Goal: Transaction & Acquisition: Purchase product/service

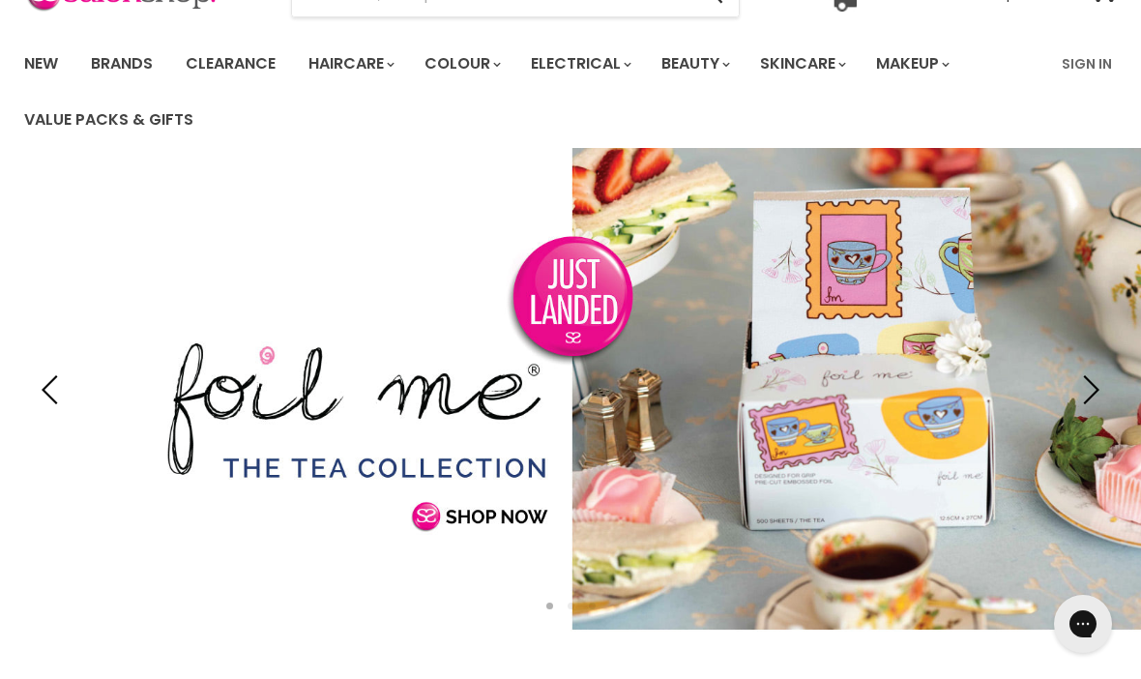
click at [1094, 70] on link "Sign In" at bounding box center [1088, 64] width 74 height 41
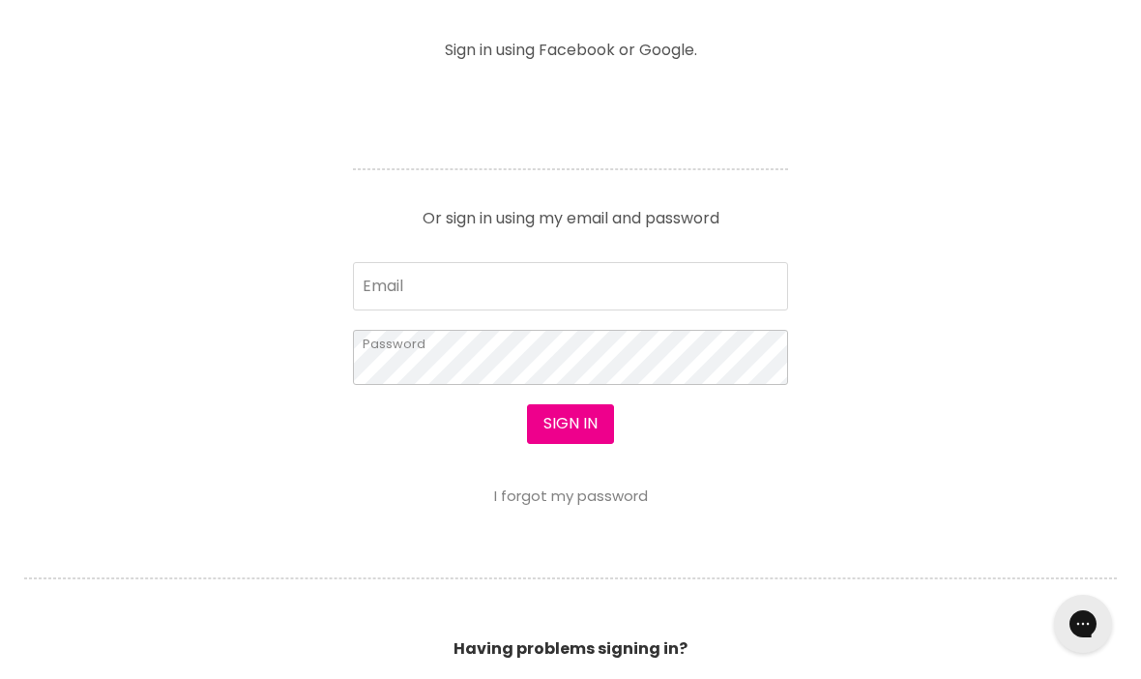
scroll to position [789, 0]
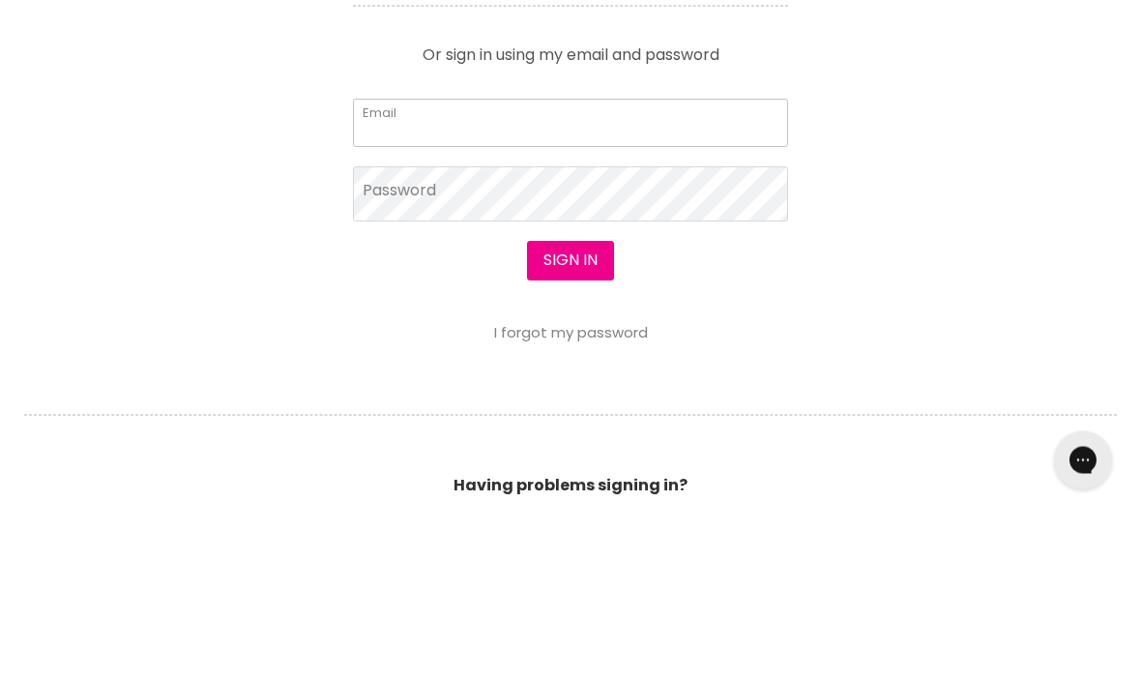
type input "widebaydancesupplies@gmail.com"
click at [570, 405] on button "Sign in" at bounding box center [570, 424] width 87 height 39
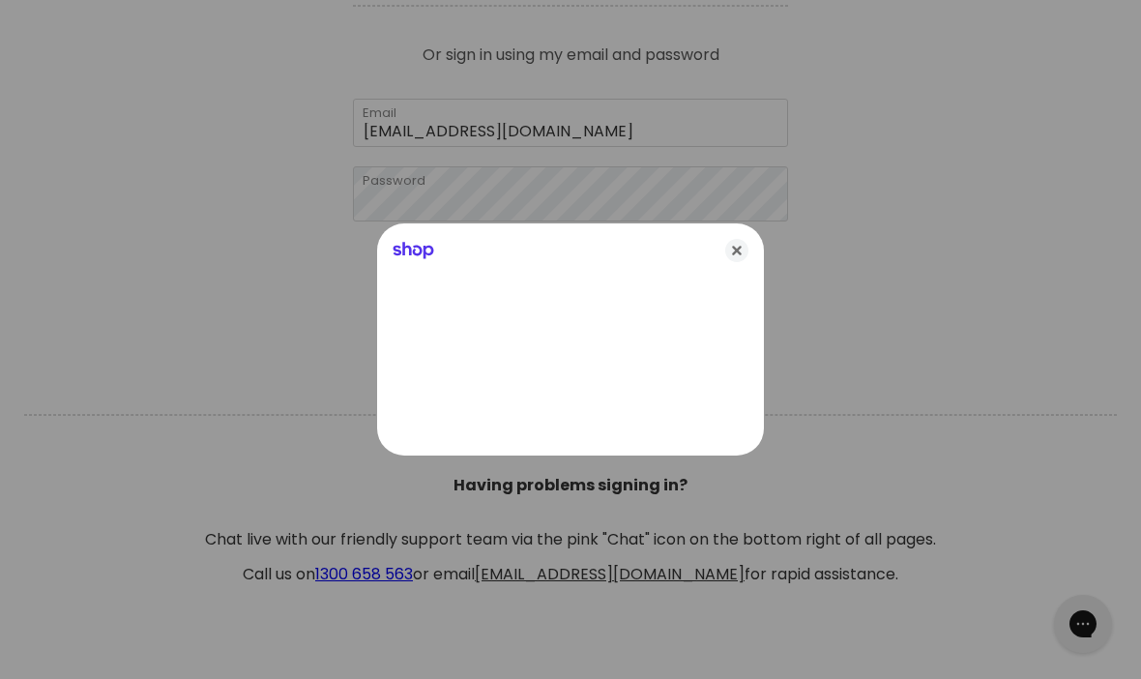
click at [744, 262] on icon "Close" at bounding box center [737, 250] width 23 height 23
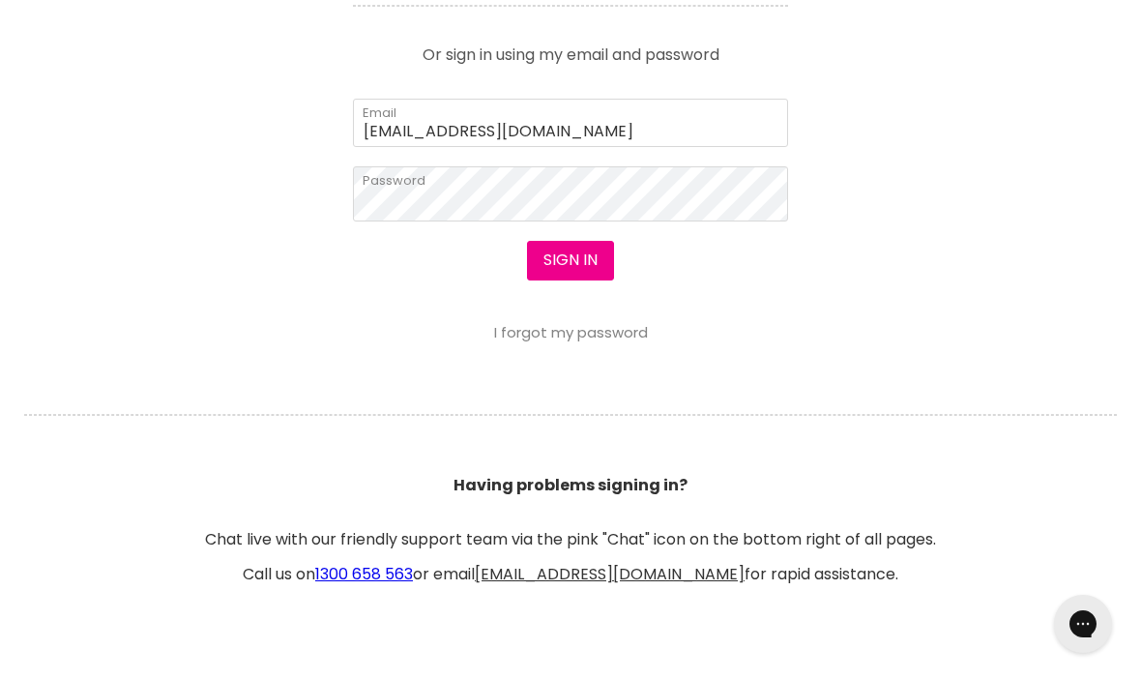
click at [554, 251] on button "Sign in" at bounding box center [570, 260] width 87 height 39
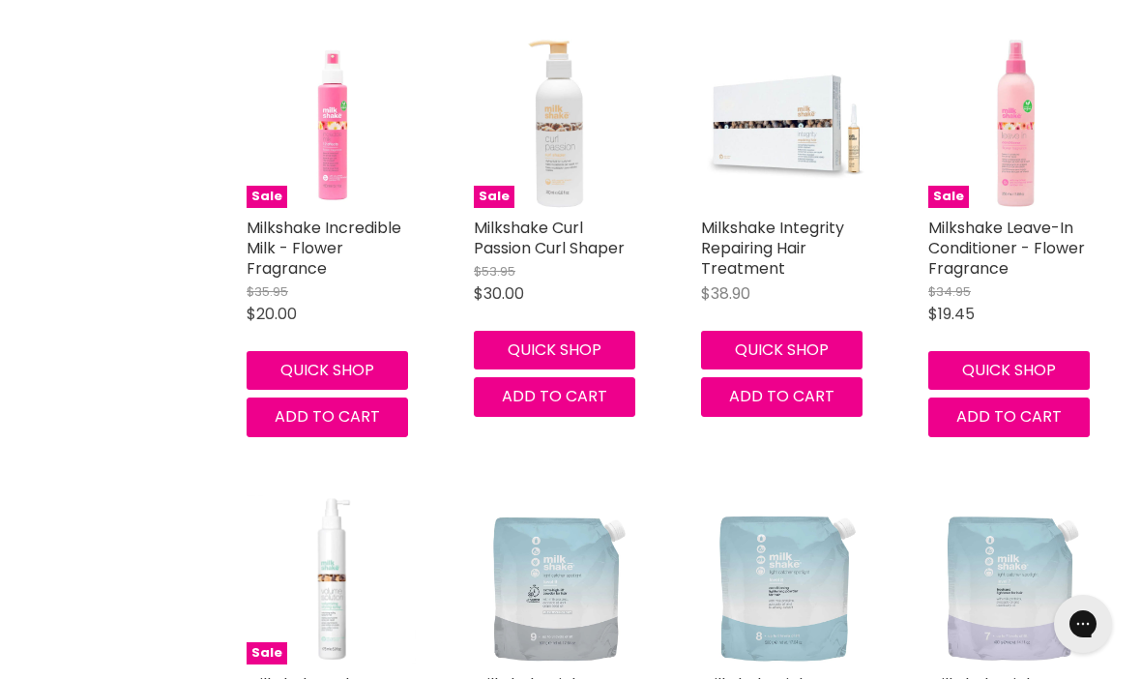
scroll to position [2271, 0]
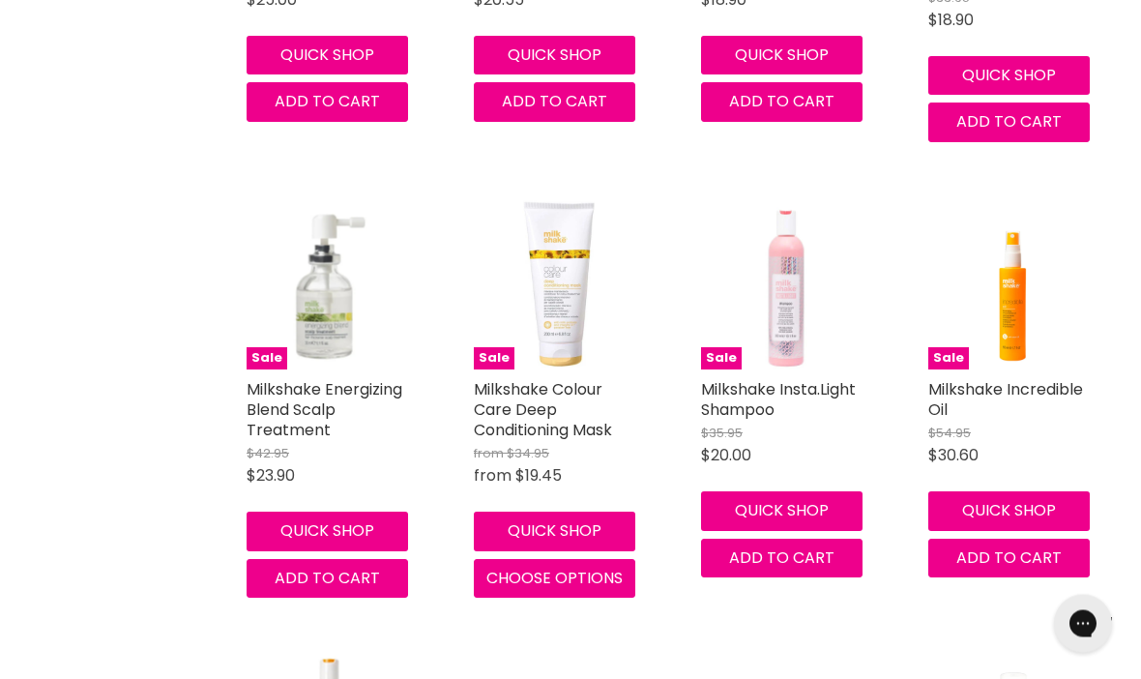
scroll to position [3880, 0]
click at [1047, 396] on link "Milkshake Incredible Oil" at bounding box center [1006, 399] width 155 height 43
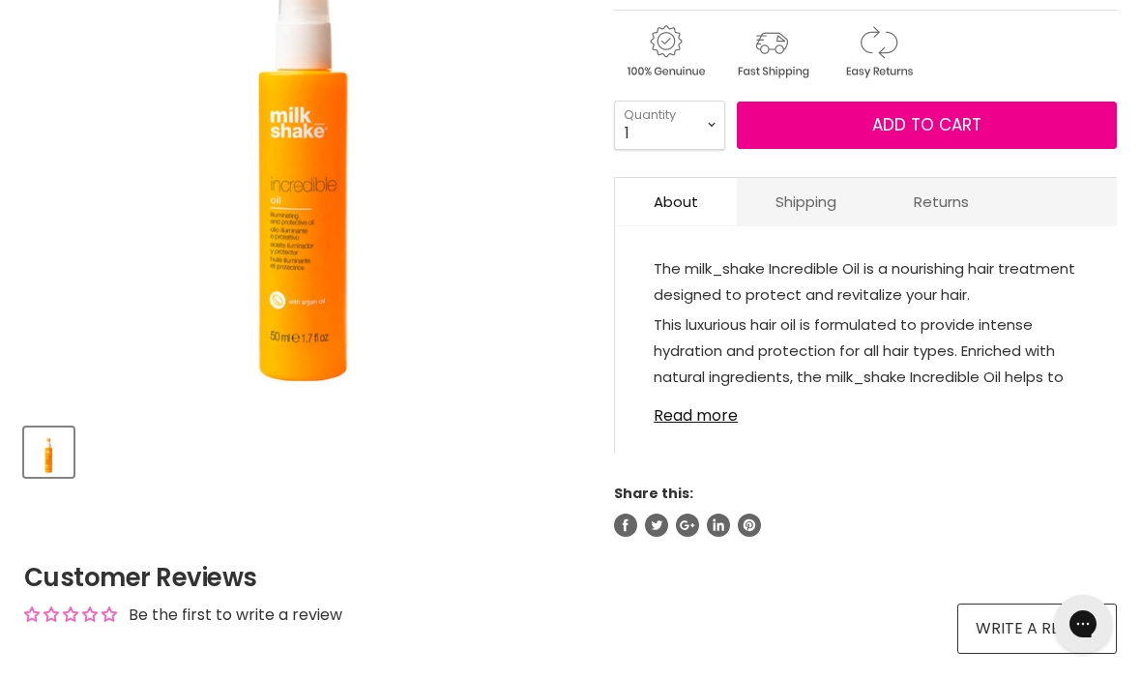
scroll to position [451, 0]
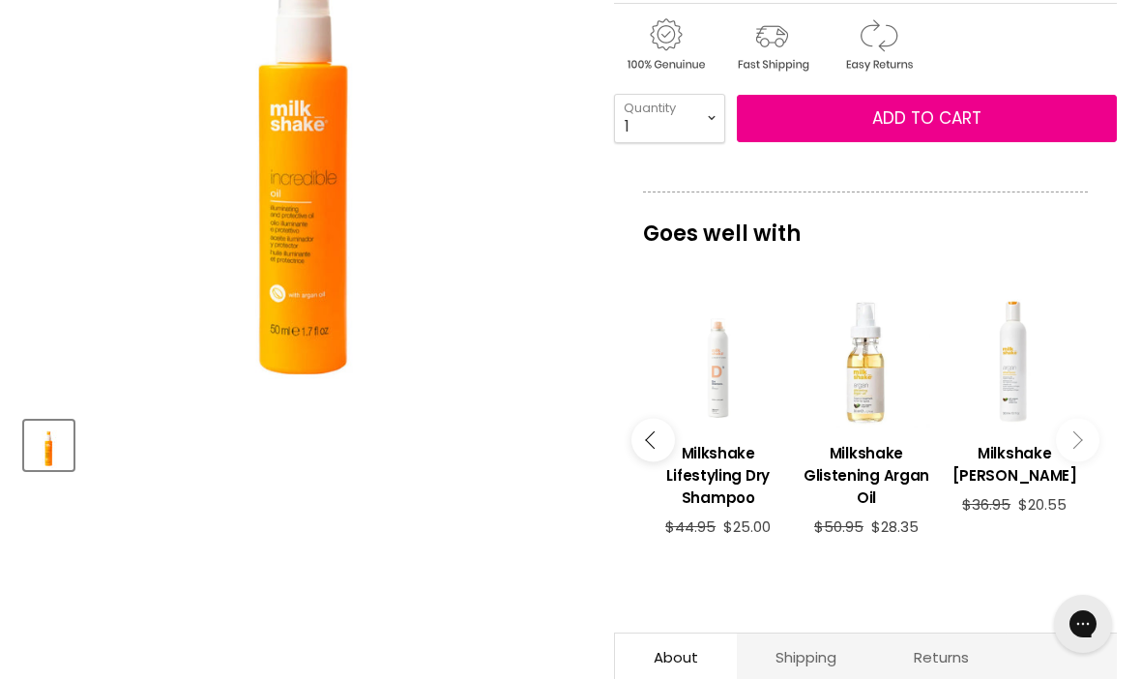
click at [720, 411] on div "View product:Milkshake Lifestyling Dry Shampoo" at bounding box center [718, 363] width 129 height 129
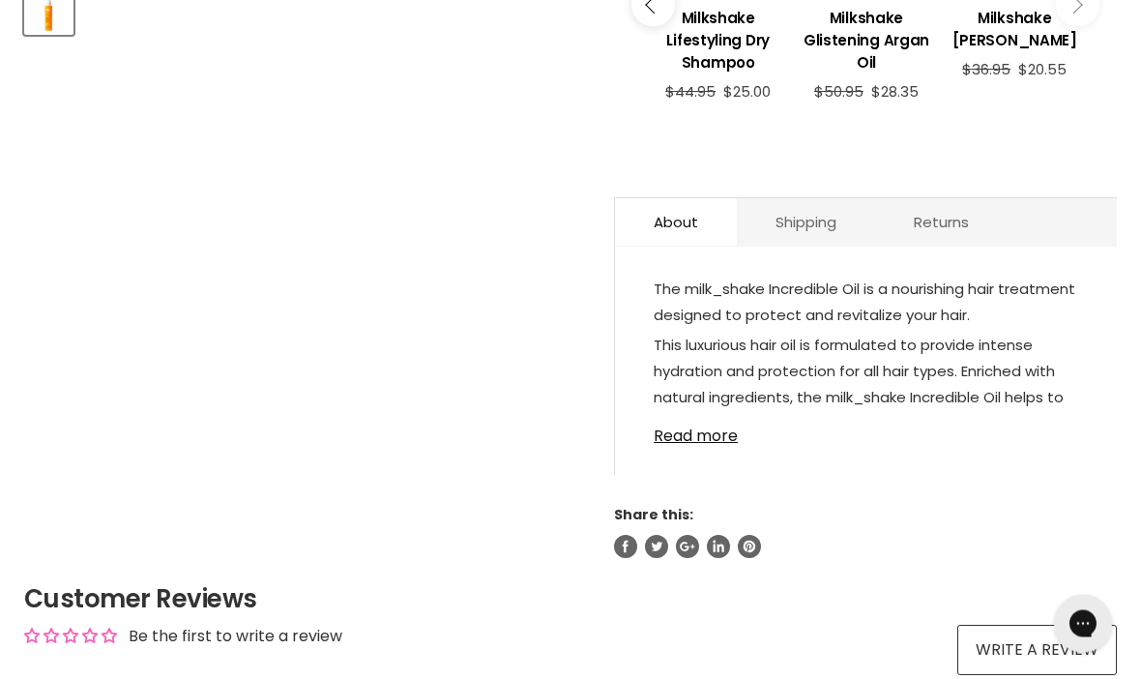
scroll to position [886, 0]
click at [714, 424] on link "Read more" at bounding box center [866, 430] width 425 height 29
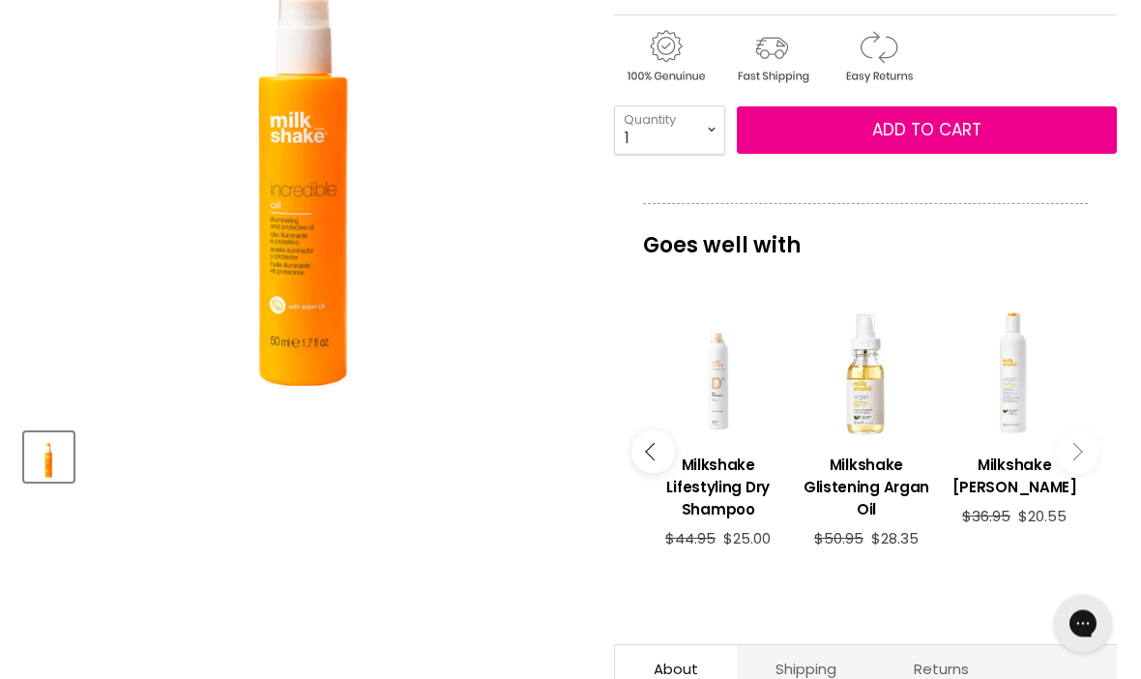
scroll to position [439, 0]
click at [877, 399] on div "Main content" at bounding box center [866, 375] width 129 height 129
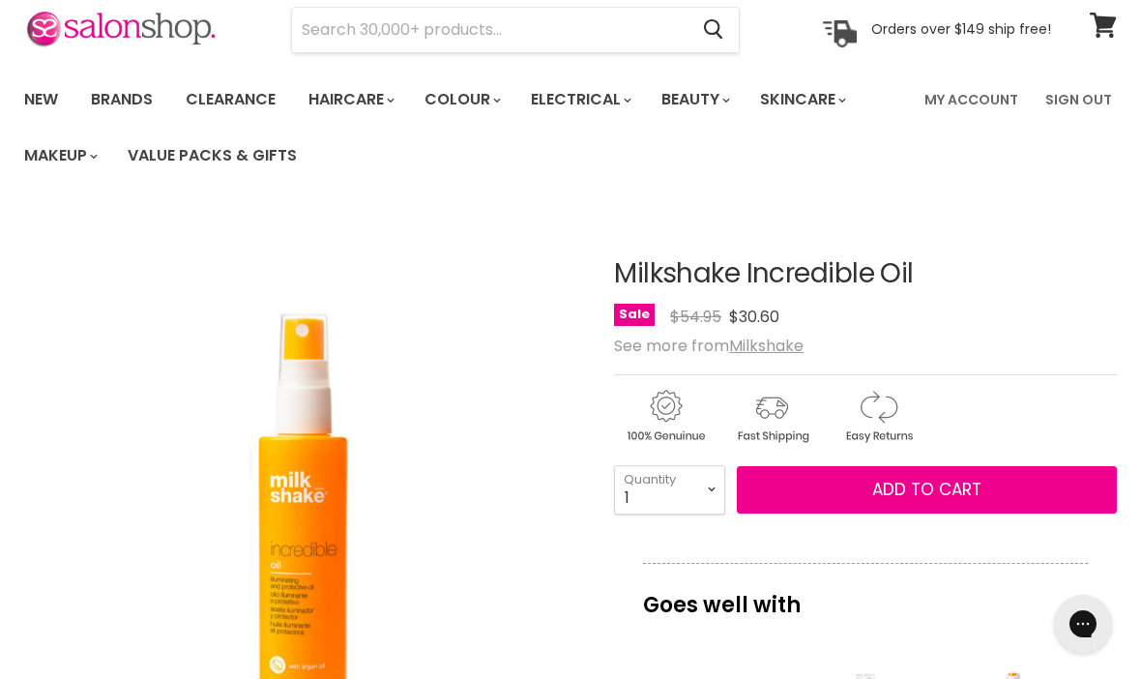
scroll to position [0, 0]
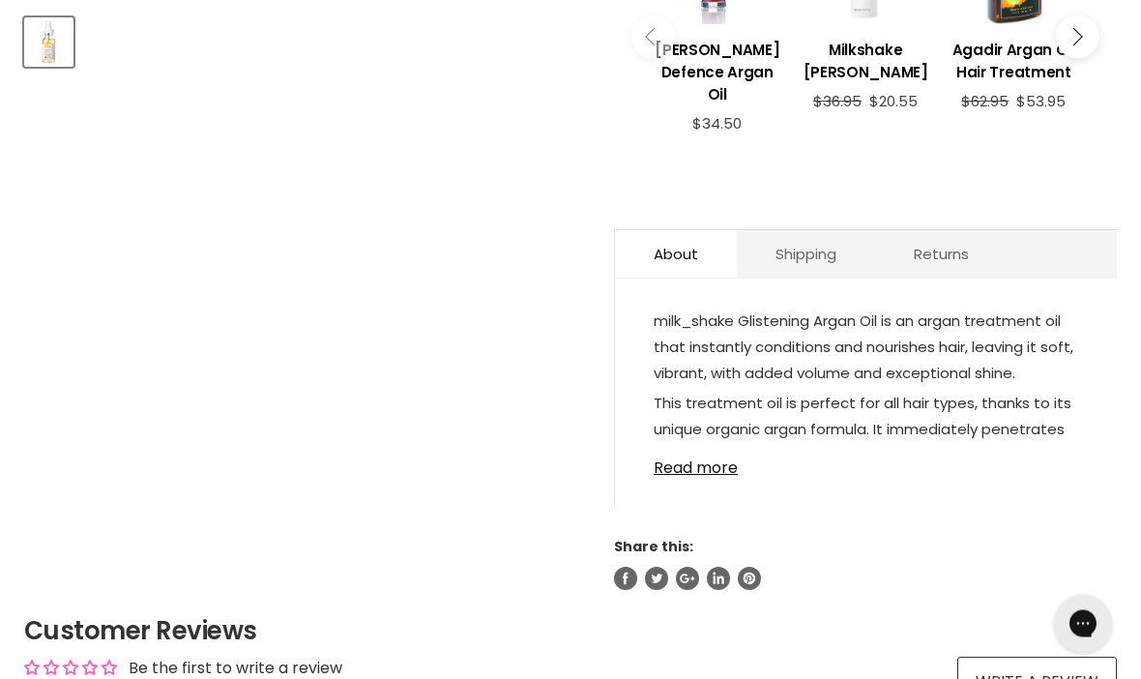
scroll to position [854, 0]
click at [716, 477] on link "Read more" at bounding box center [866, 462] width 425 height 29
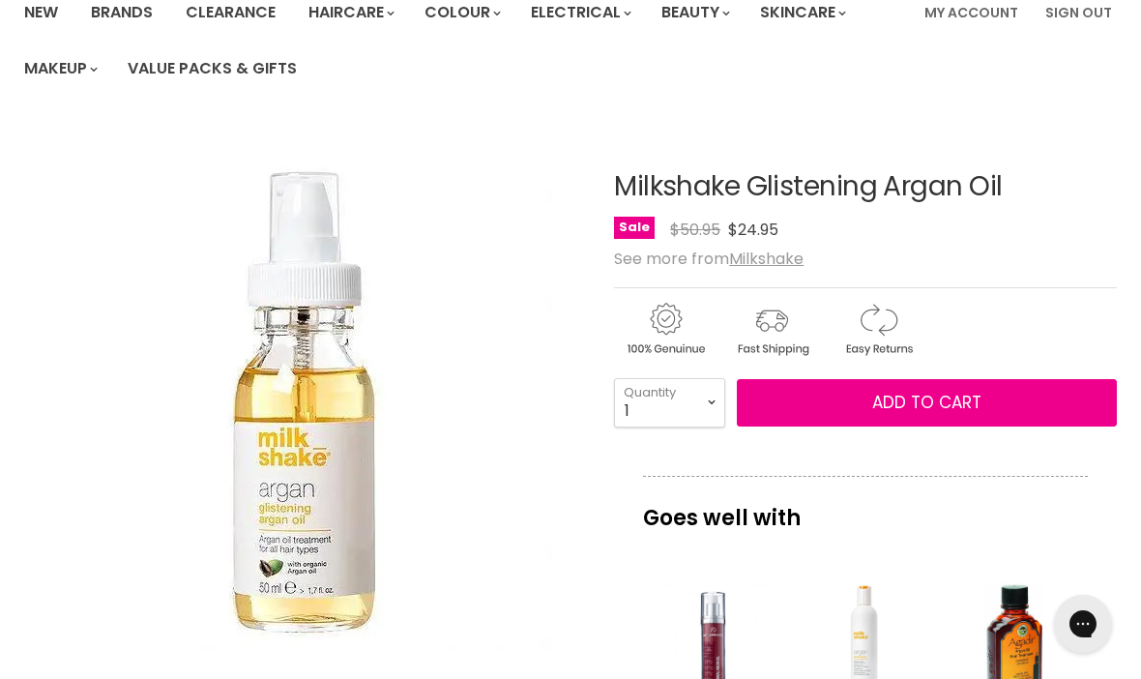
scroll to position [162, 0]
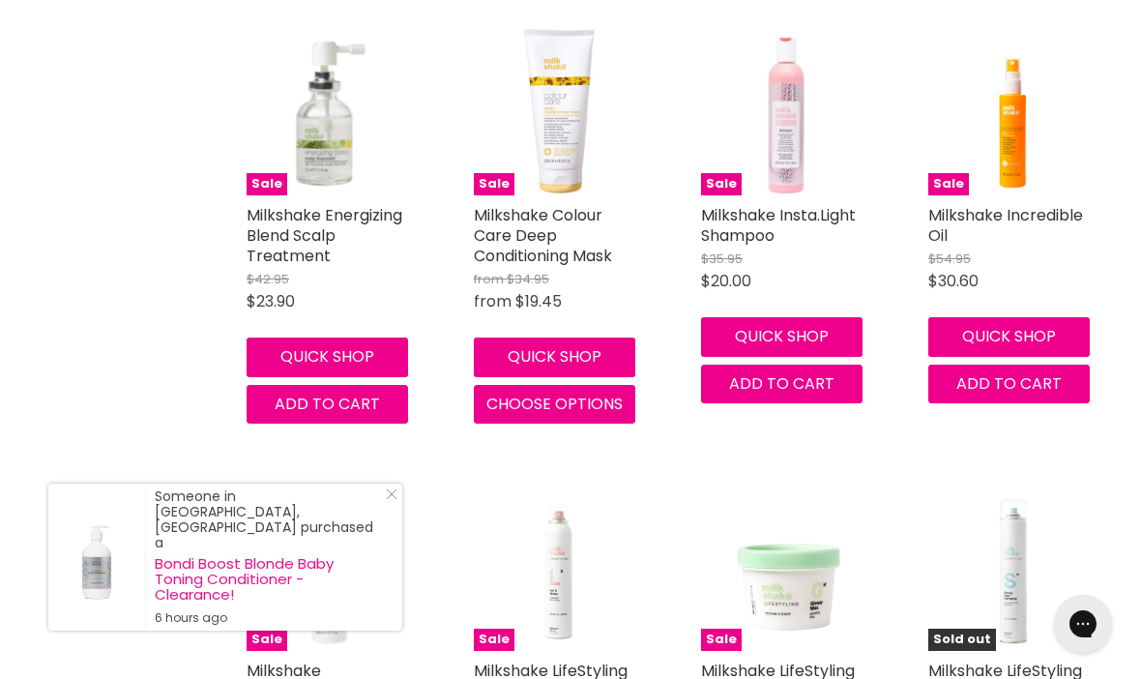
click at [1075, 510] on img "Main content" at bounding box center [1013, 566] width 169 height 169
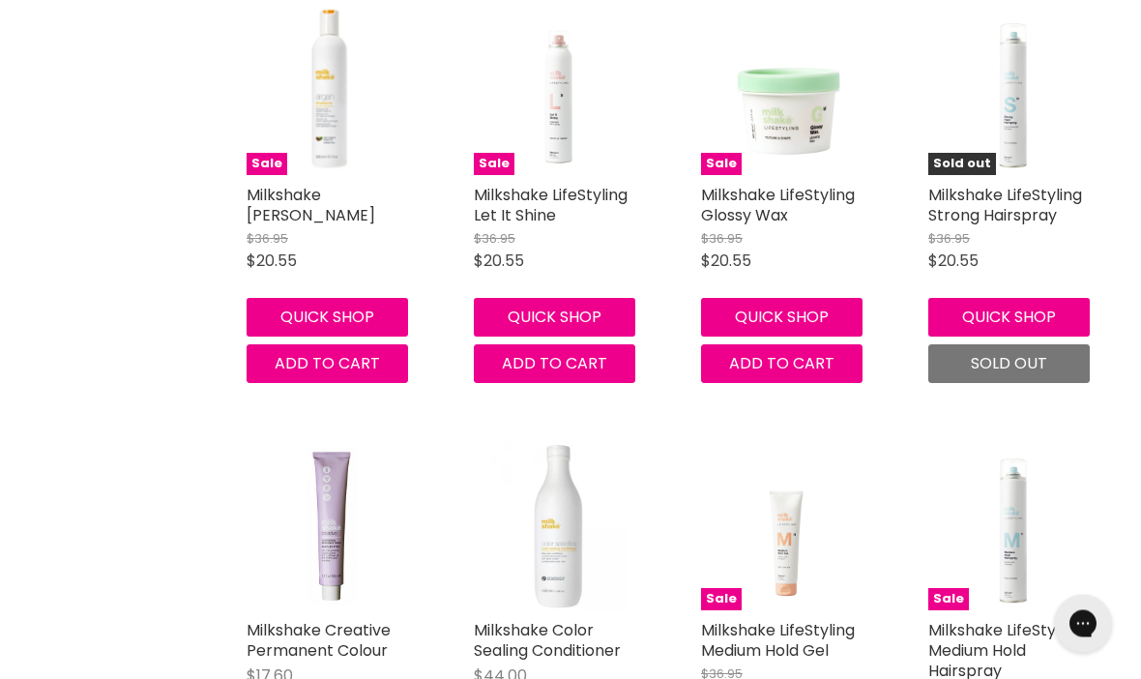
scroll to position [1837, 0]
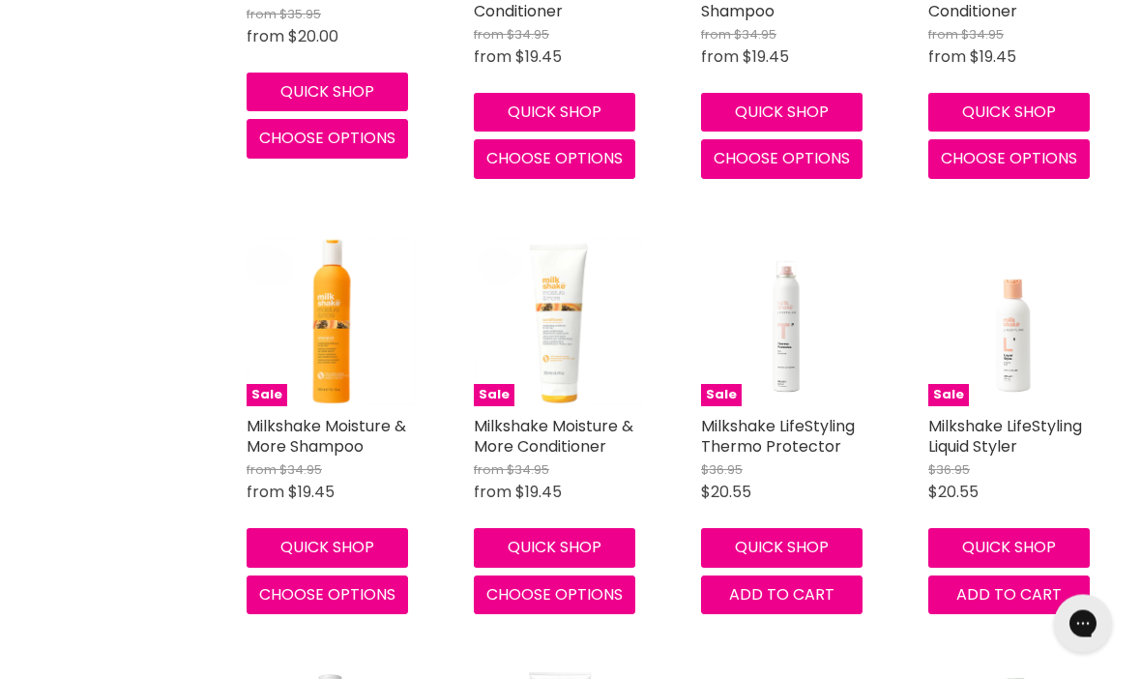
scroll to position [4320, 0]
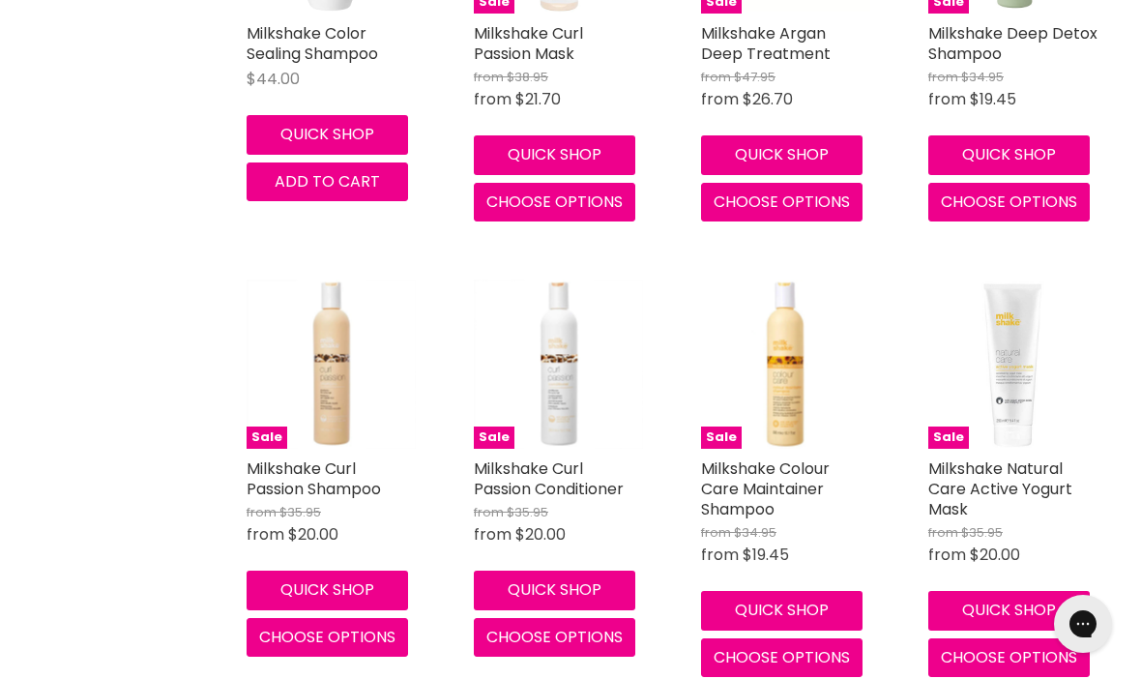
scroll to position [5142, 0]
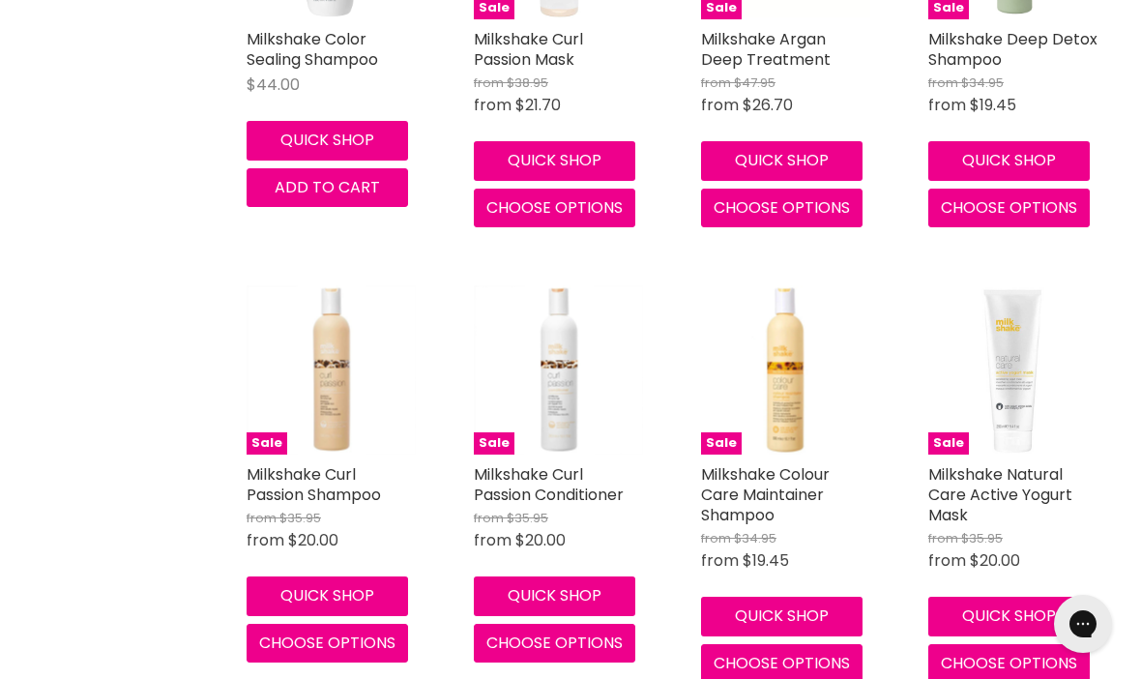
click at [1023, 463] on link "Milkshake Natural Care Active Yogurt Mask" at bounding box center [1001, 494] width 144 height 63
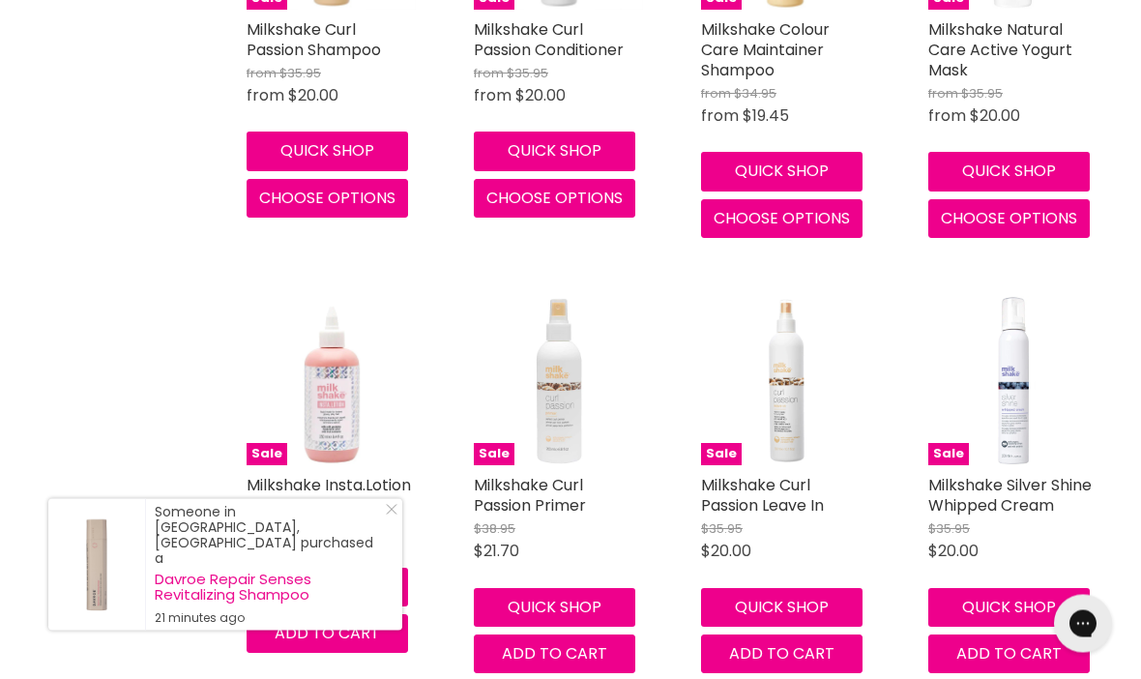
scroll to position [5587, 0]
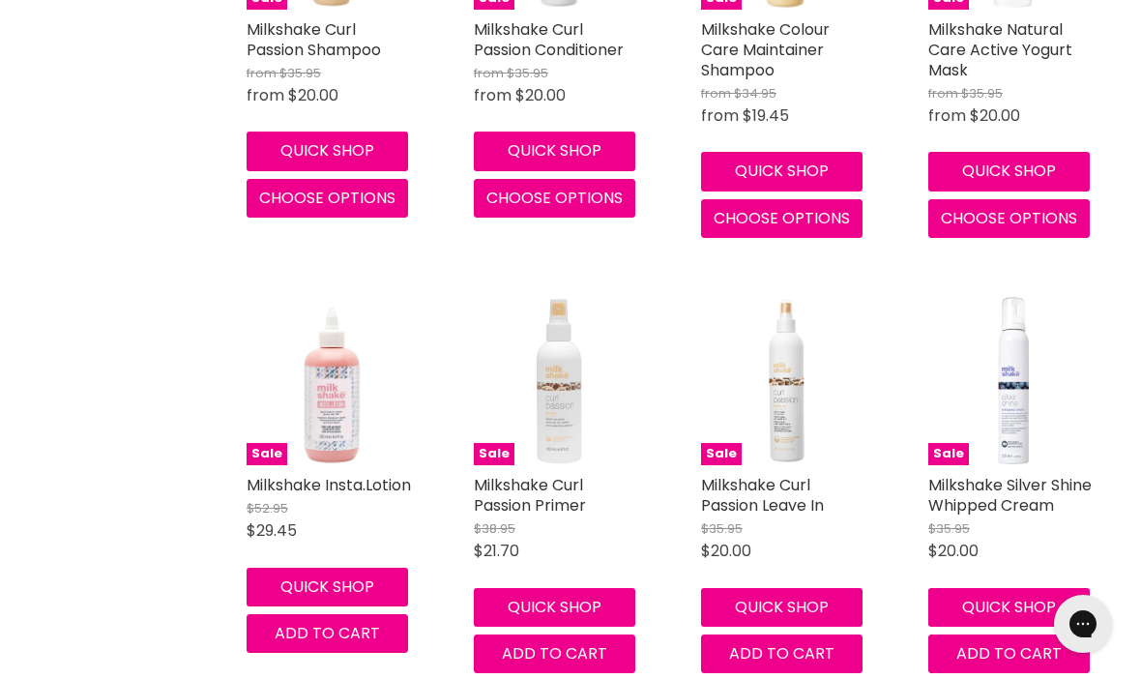
click at [1025, 474] on link "Milkshake Silver Shine Whipped Cream" at bounding box center [1010, 495] width 163 height 43
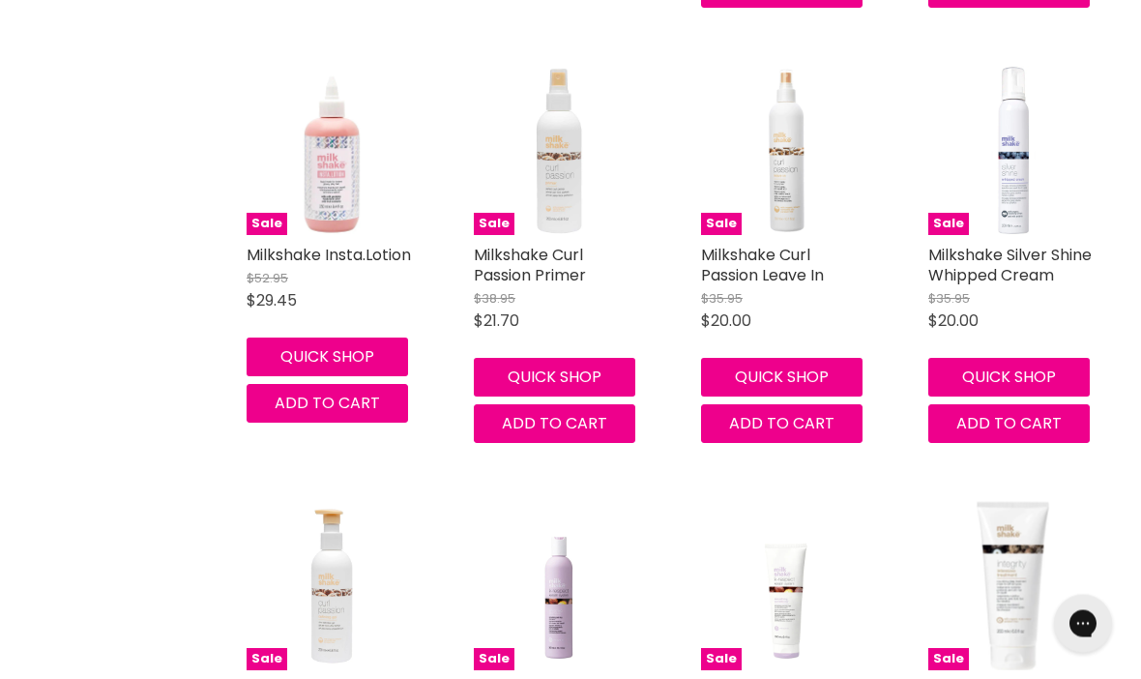
scroll to position [5817, 0]
click at [1038, 252] on link "Milkshake Silver Shine Whipped Cream" at bounding box center [1010, 265] width 163 height 43
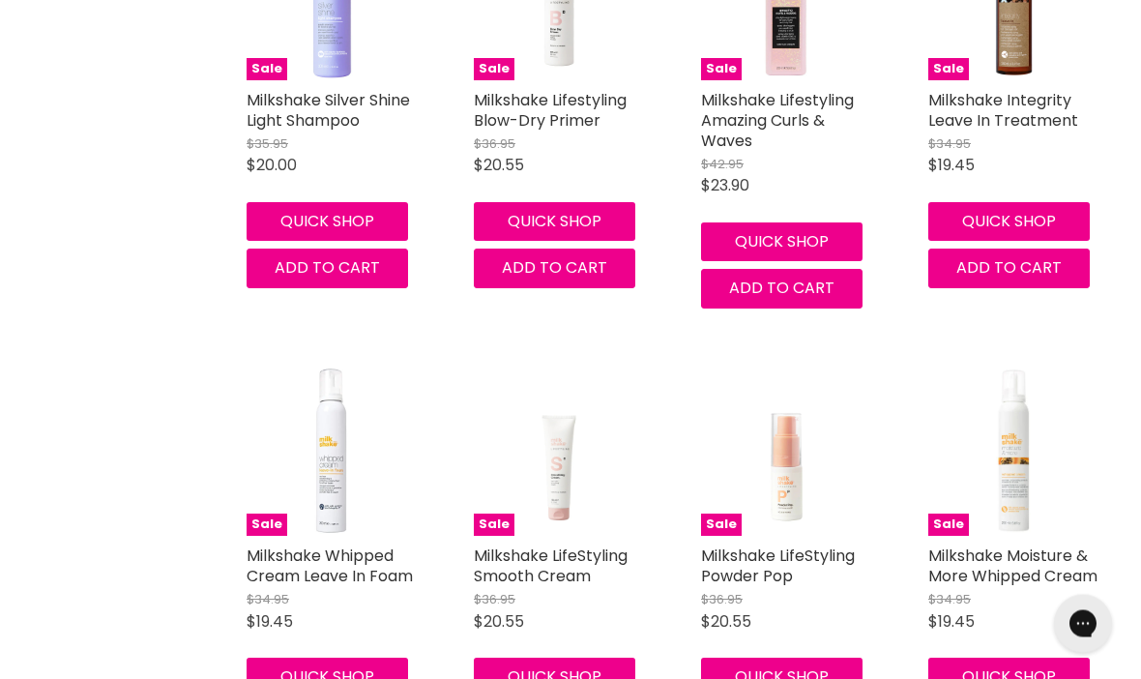
scroll to position [7319, 0]
click at [371, 545] on link "Milkshake Whipped Cream Leave In Foam" at bounding box center [330, 566] width 166 height 43
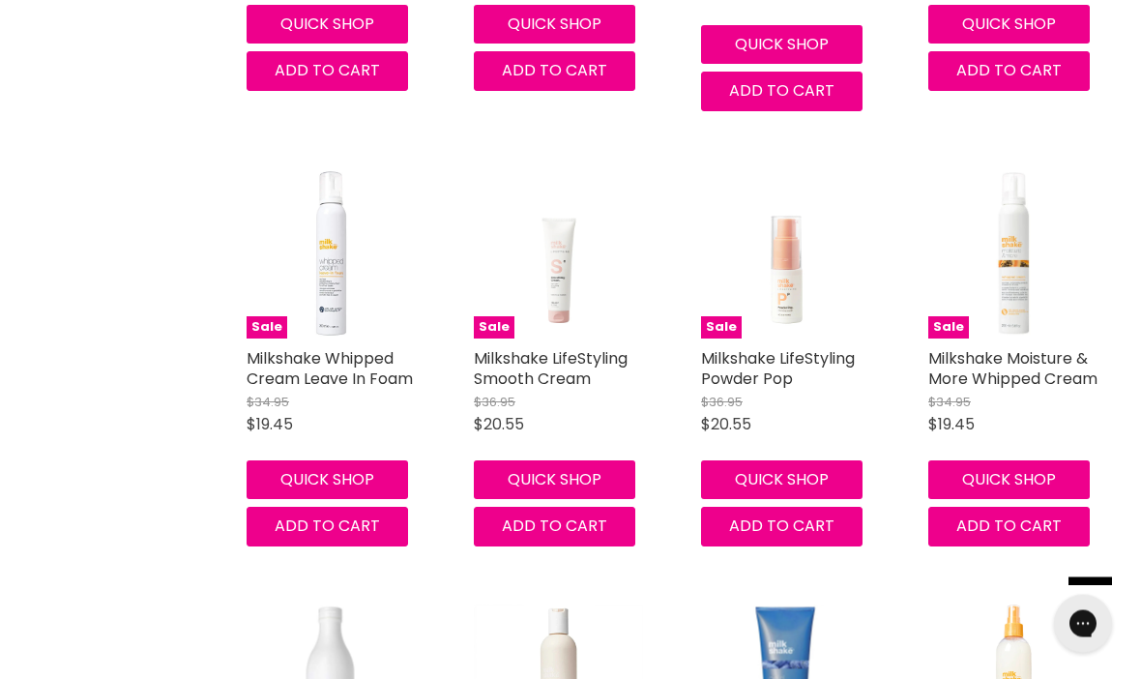
scroll to position [7512, 0]
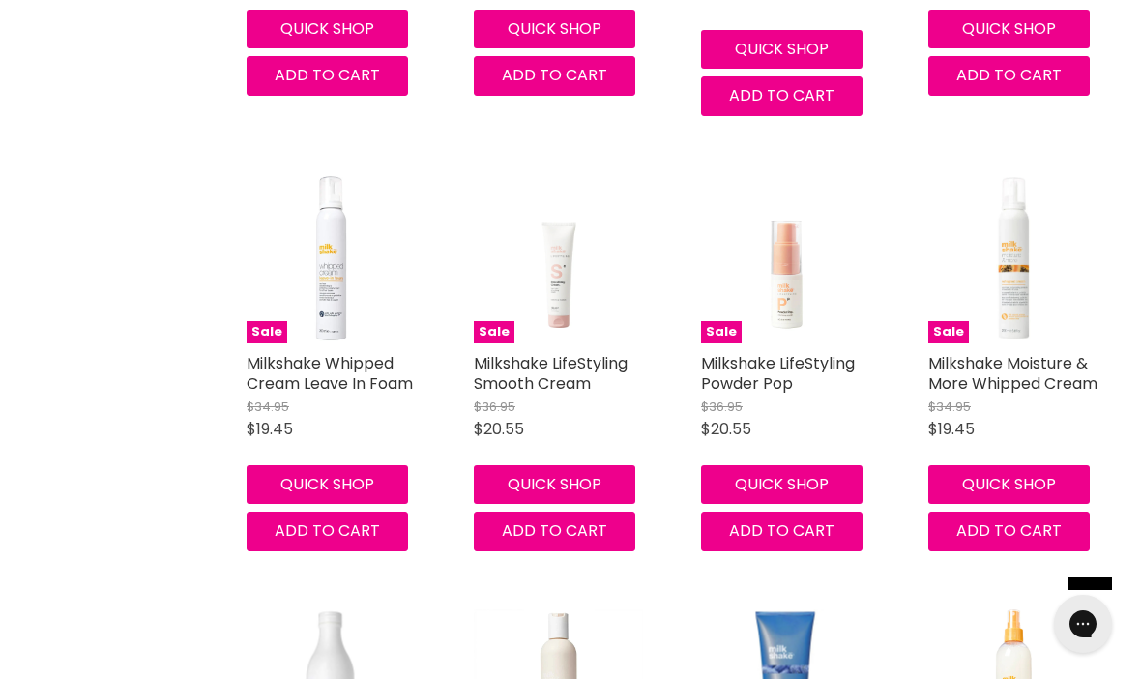
click at [365, 352] on link "Milkshake Whipped Cream Leave In Foam" at bounding box center [330, 373] width 166 height 43
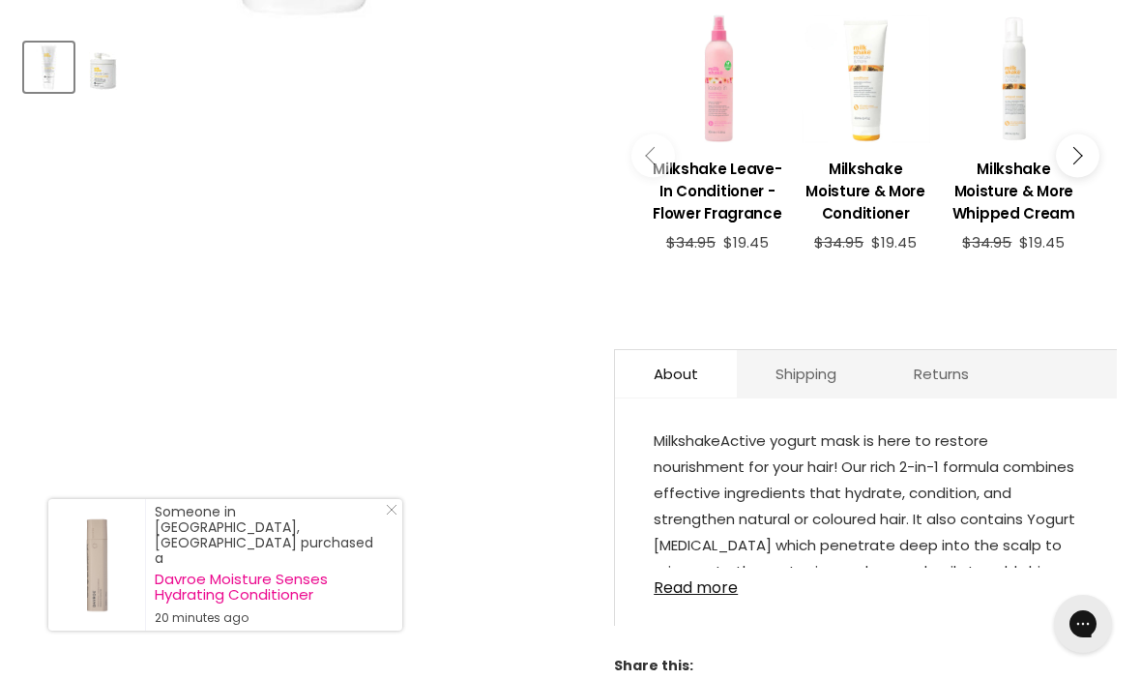
scroll to position [831, 0]
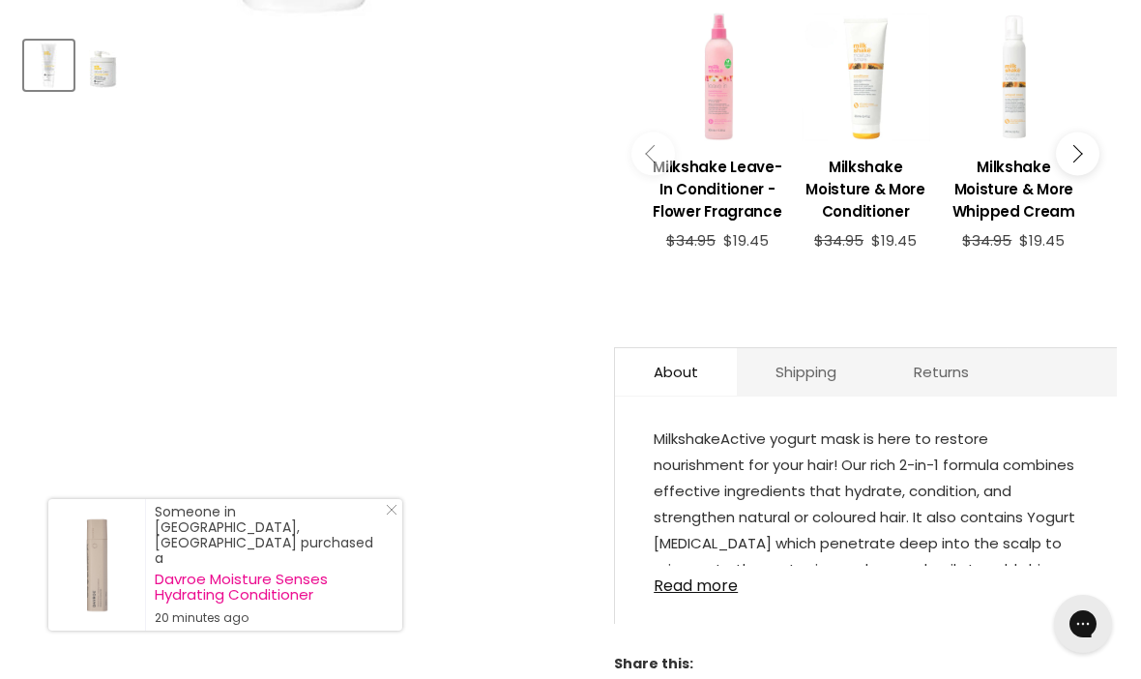
click at [681, 595] on link "Read more" at bounding box center [866, 580] width 425 height 29
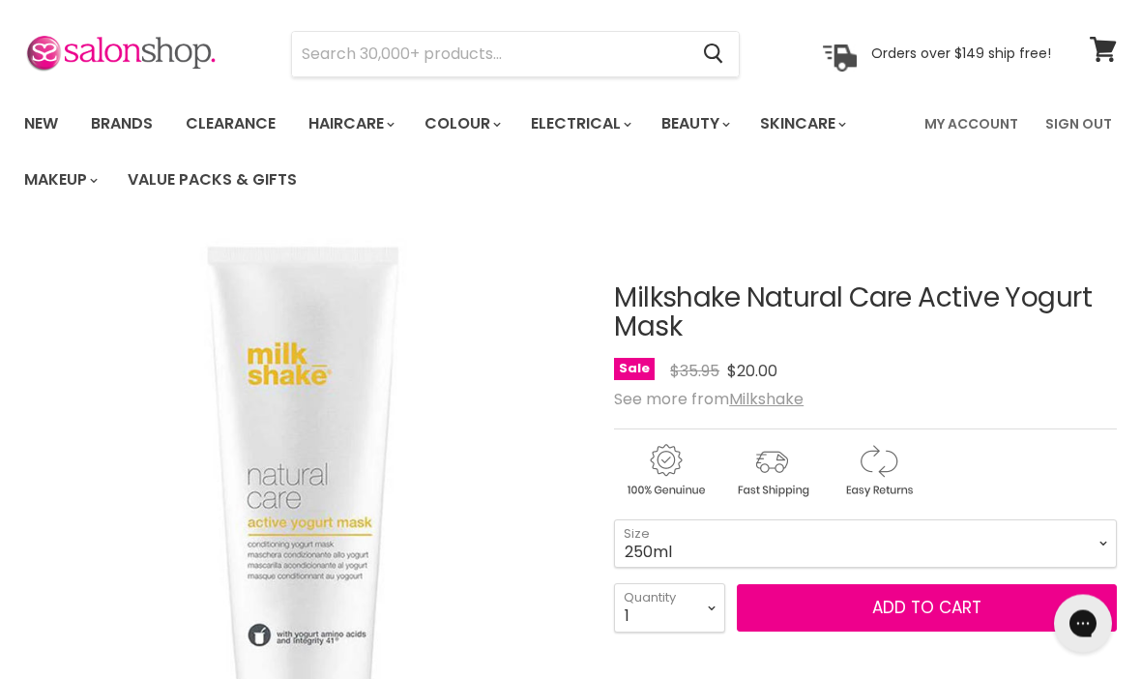
scroll to position [0, 0]
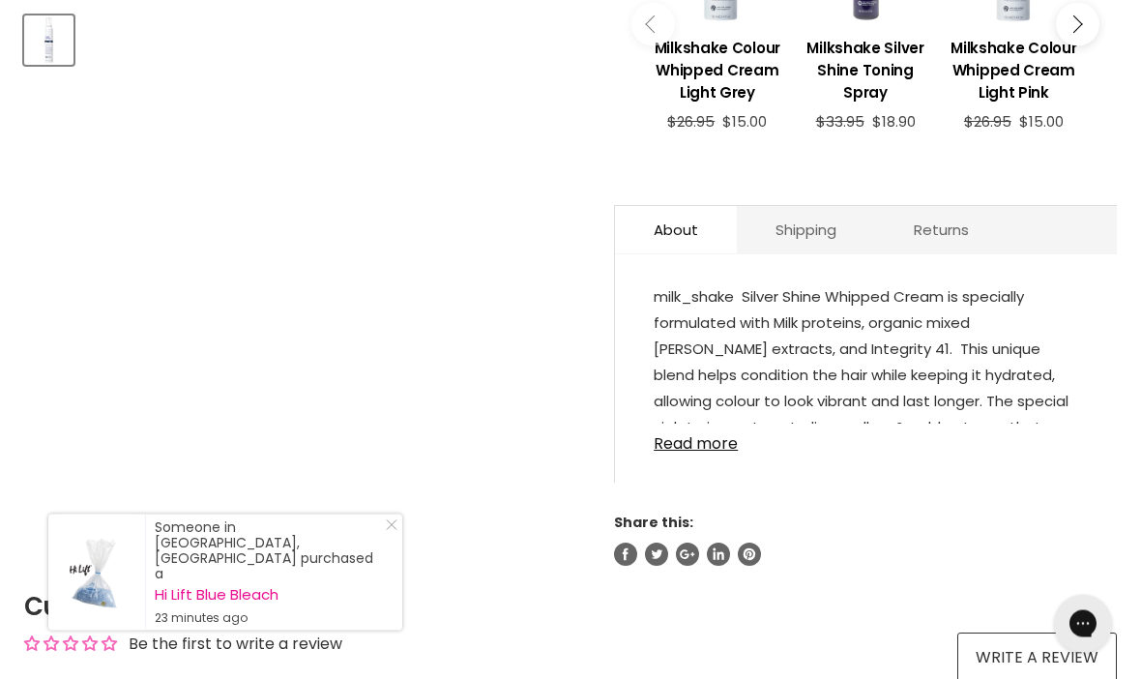
scroll to position [856, 0]
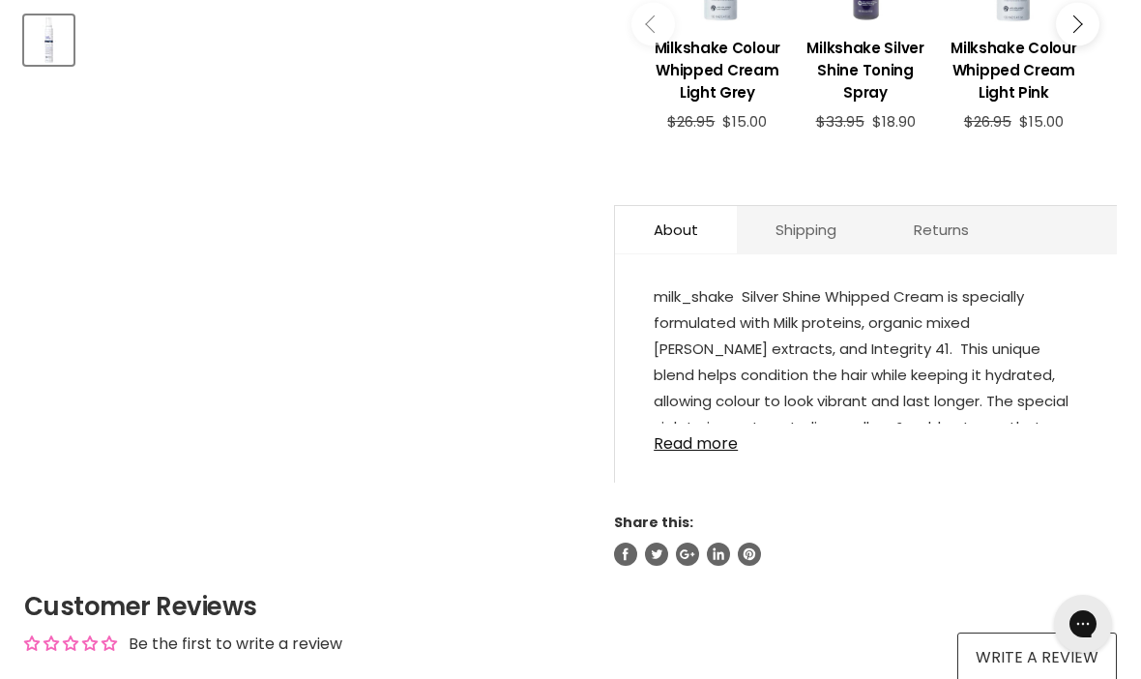
click at [682, 443] on link "Read more" at bounding box center [866, 438] width 425 height 29
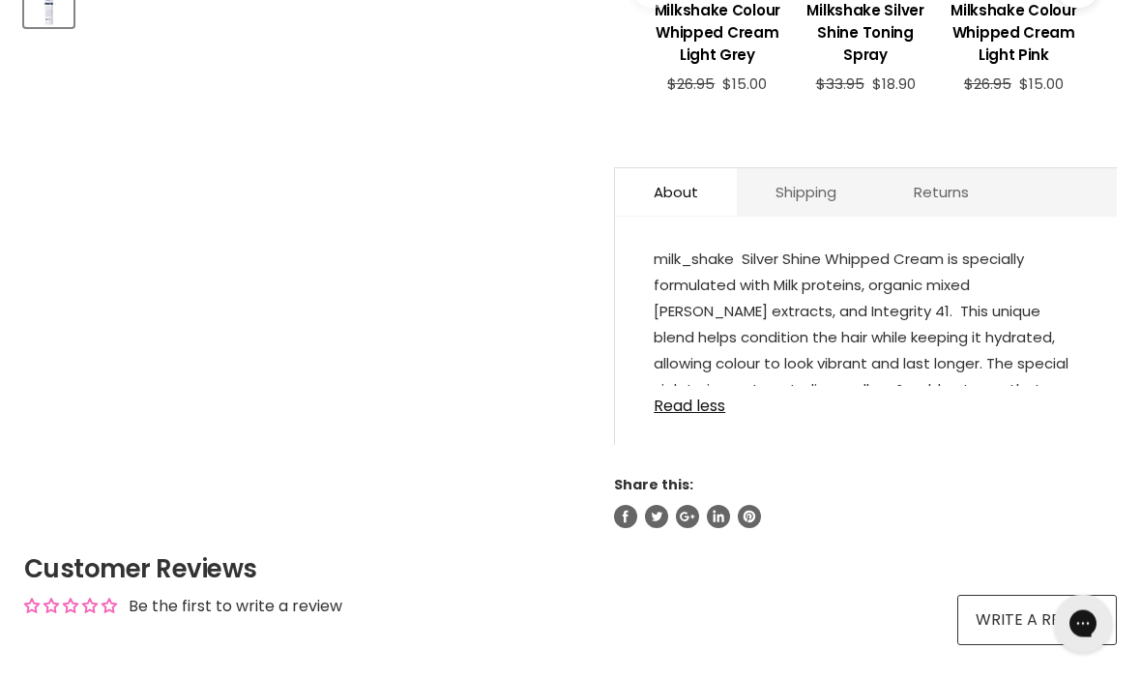
scroll to position [896, 0]
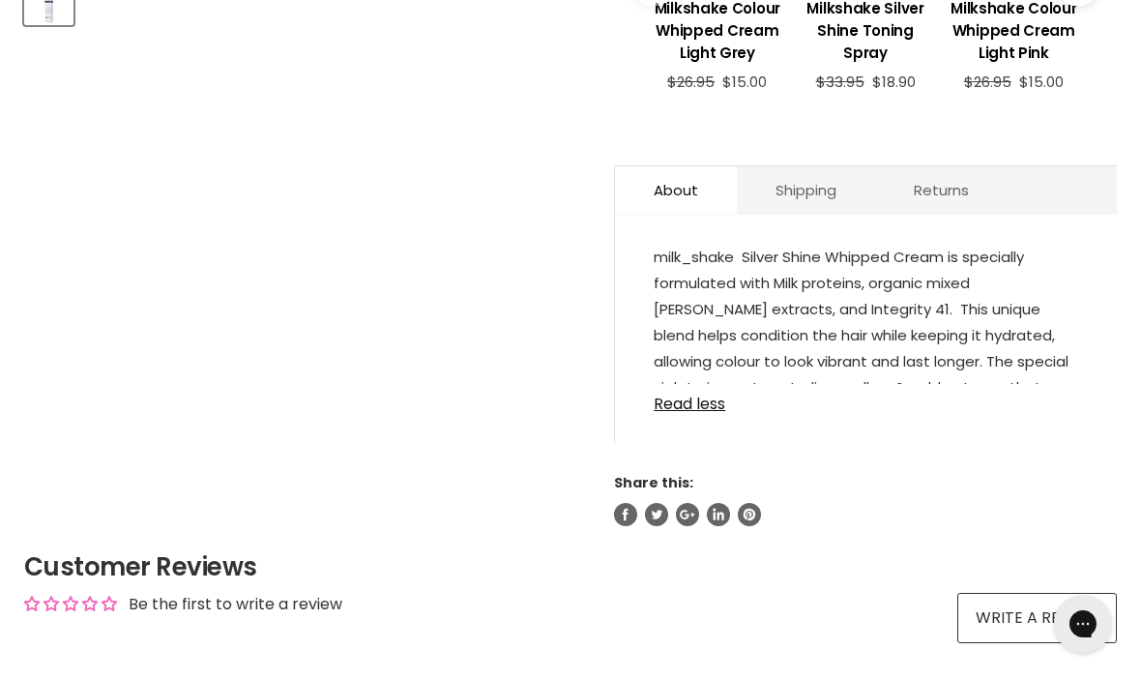
click at [667, 405] on link "Read less" at bounding box center [866, 398] width 425 height 29
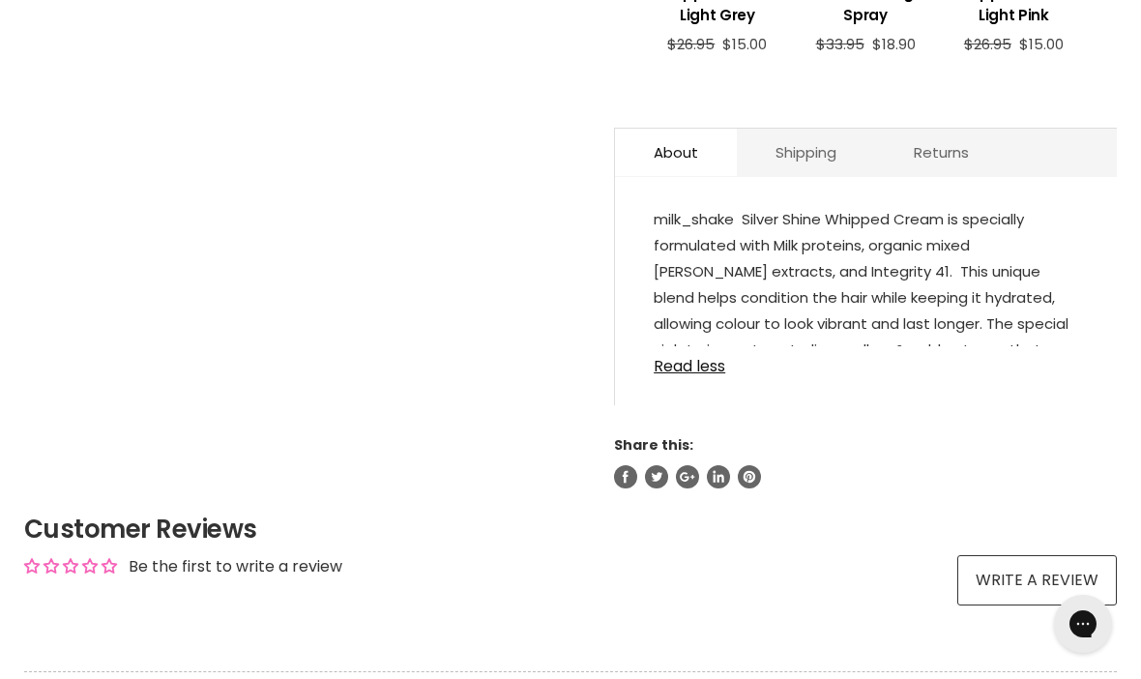
scroll to position [927, 0]
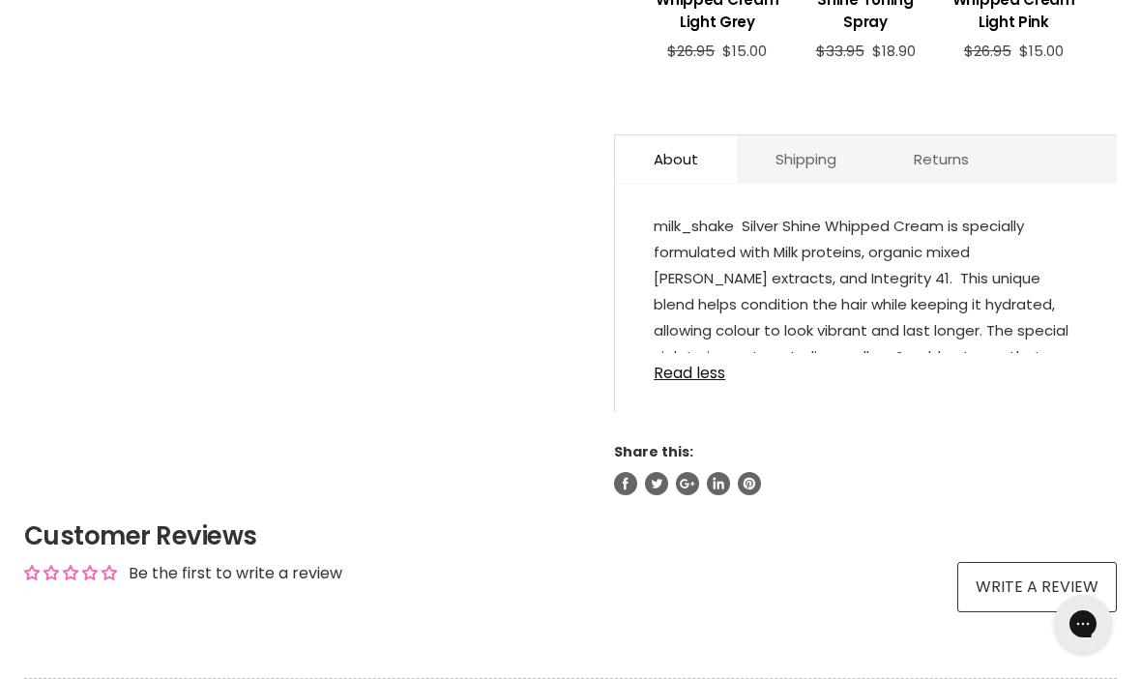
click at [673, 380] on link "Read less" at bounding box center [866, 367] width 425 height 29
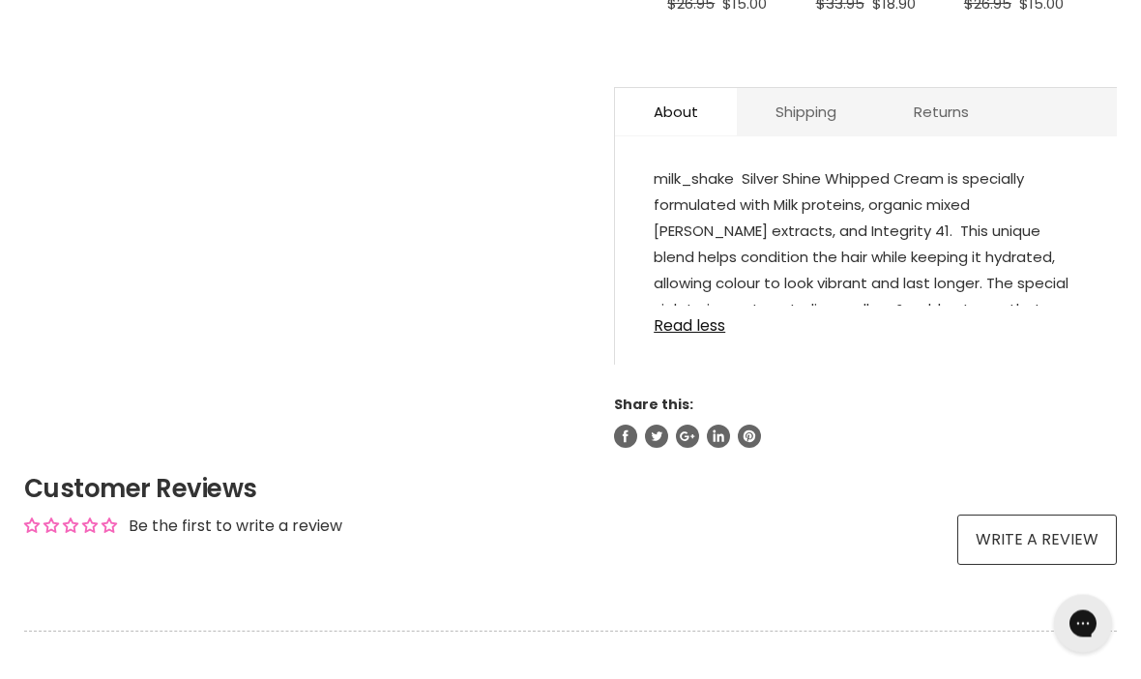
scroll to position [974, 0]
click at [669, 335] on link "Read less" at bounding box center [866, 320] width 425 height 29
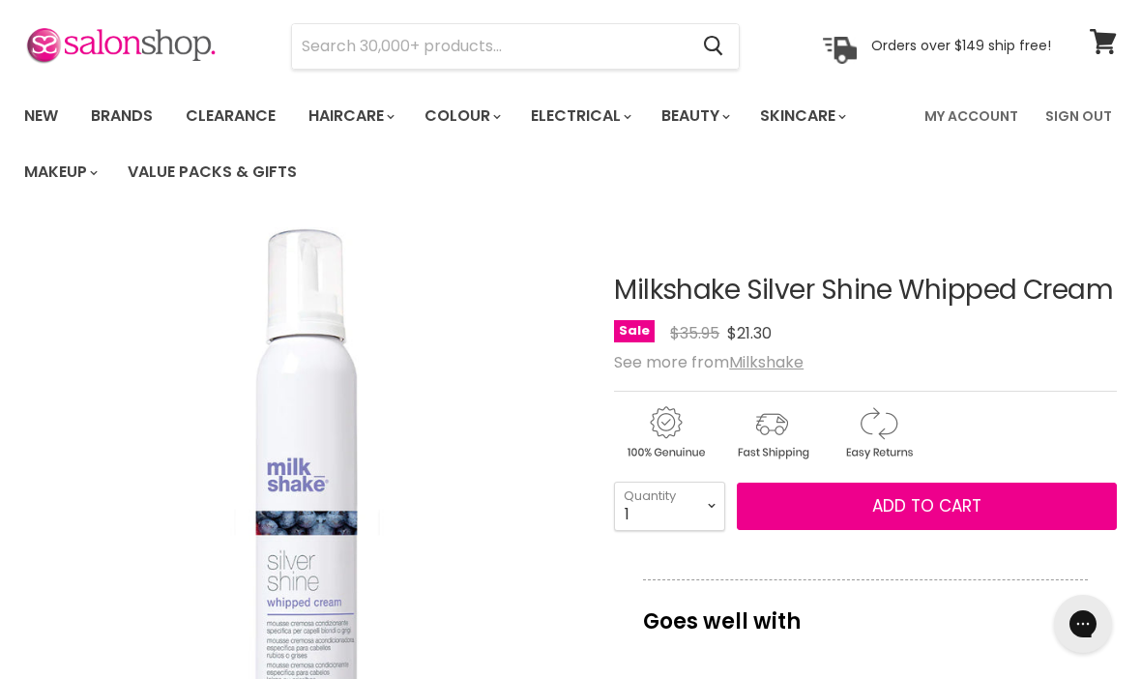
scroll to position [0, 0]
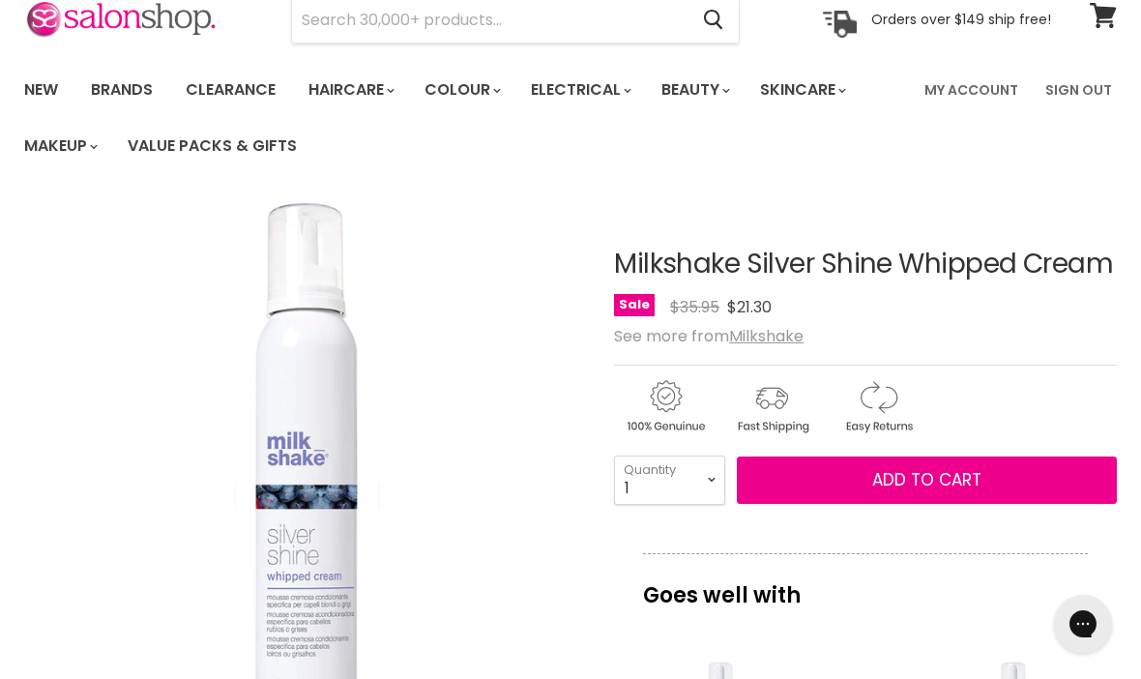
scroll to position [82, 0]
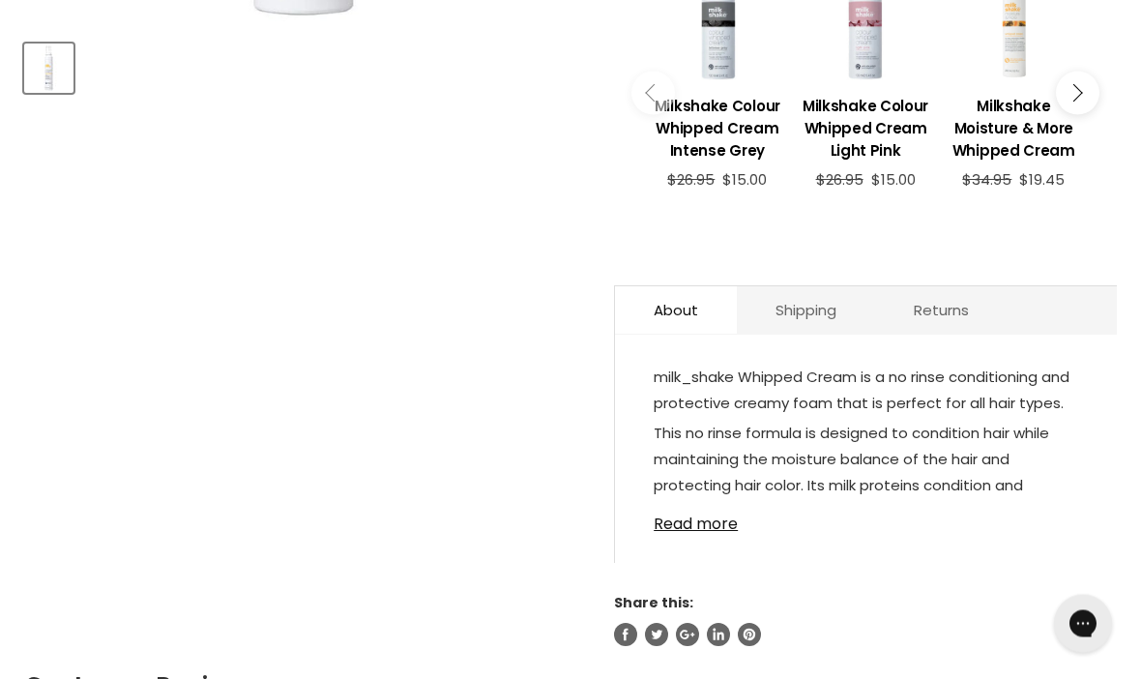
scroll to position [828, 0]
click at [718, 532] on link "Read more" at bounding box center [866, 518] width 425 height 29
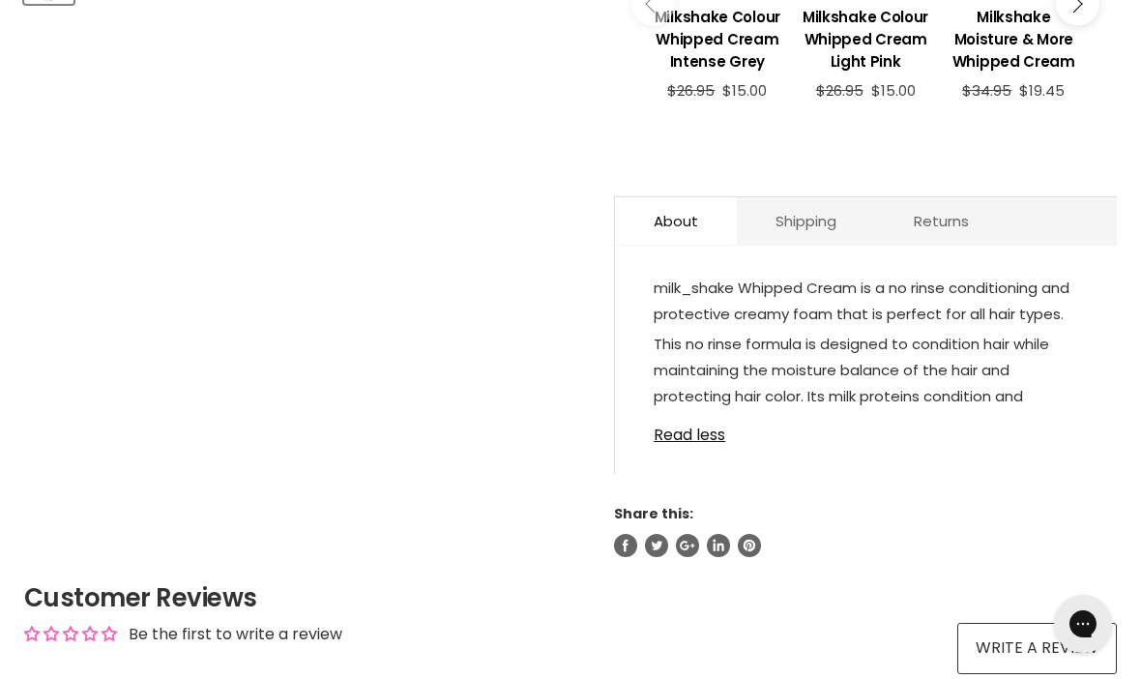
scroll to position [914, 0]
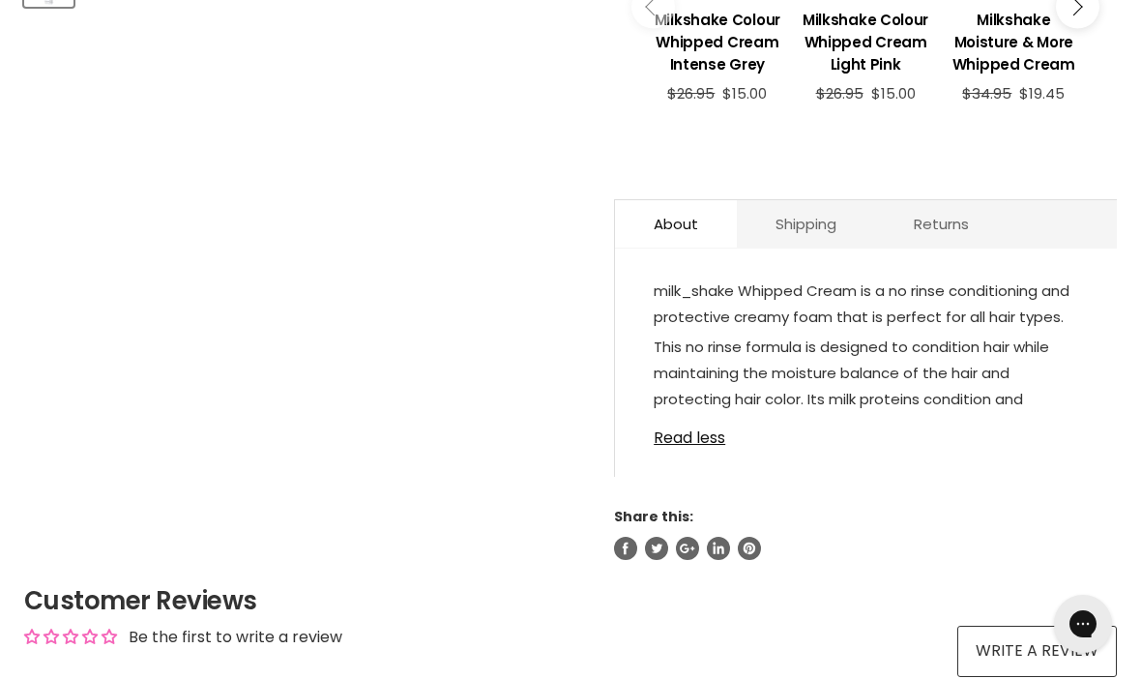
click at [707, 447] on link "Read less" at bounding box center [866, 432] width 425 height 29
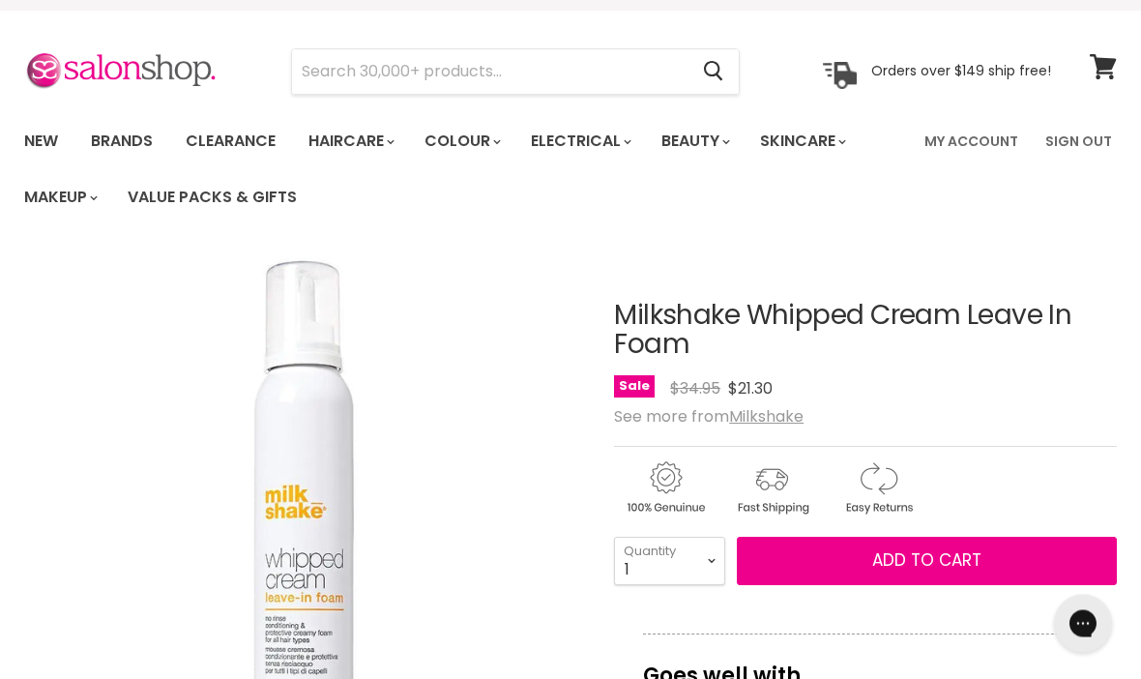
scroll to position [38, 0]
click at [997, 551] on button "Add to cart" at bounding box center [927, 561] width 380 height 48
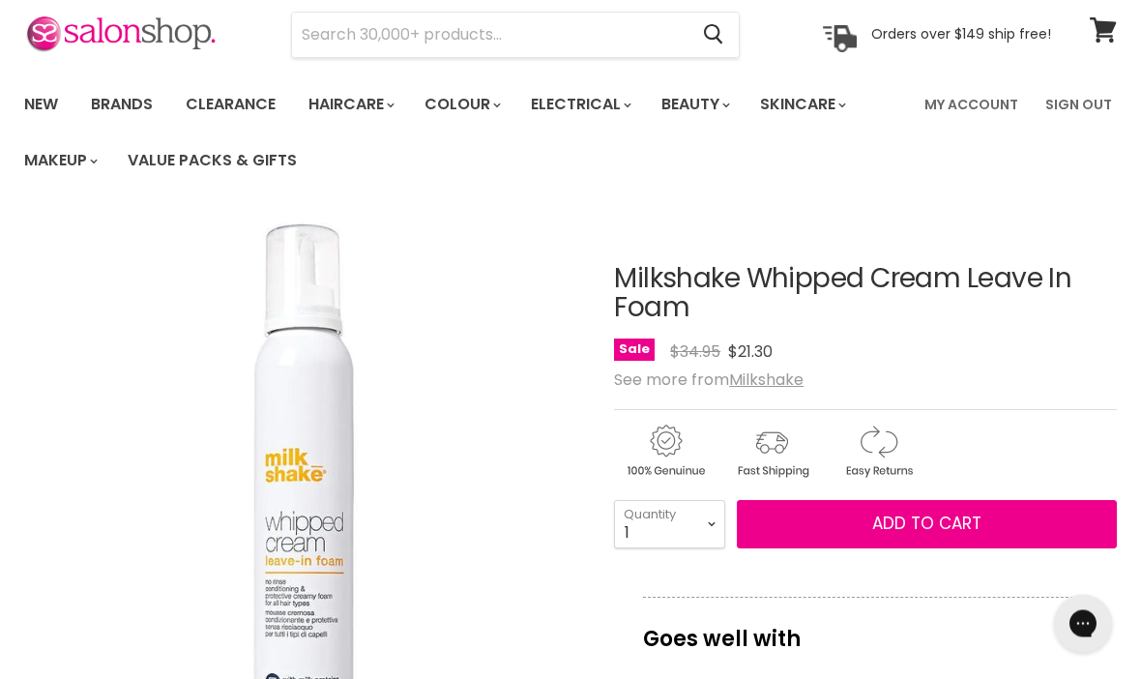
click at [953, 514] on span "Add to cart" at bounding box center [927, 524] width 109 height 23
click at [125, 93] on link "Brands" at bounding box center [121, 104] width 91 height 41
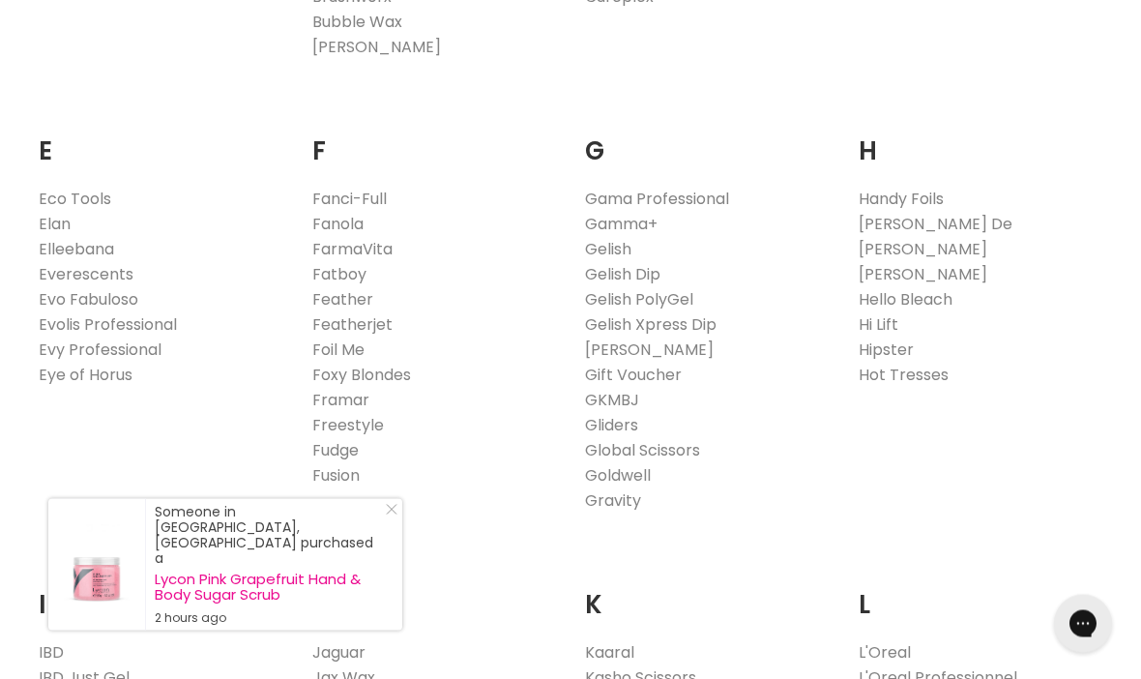
scroll to position [1201, 0]
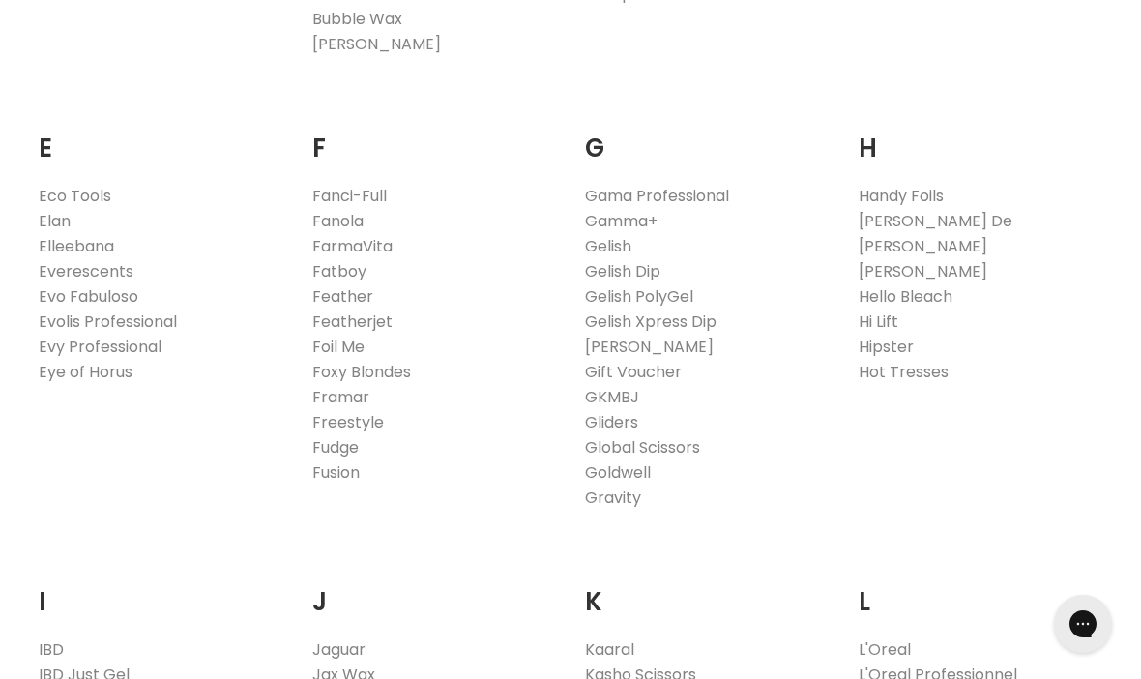
click at [634, 467] on link "Goldwell" at bounding box center [618, 472] width 66 height 22
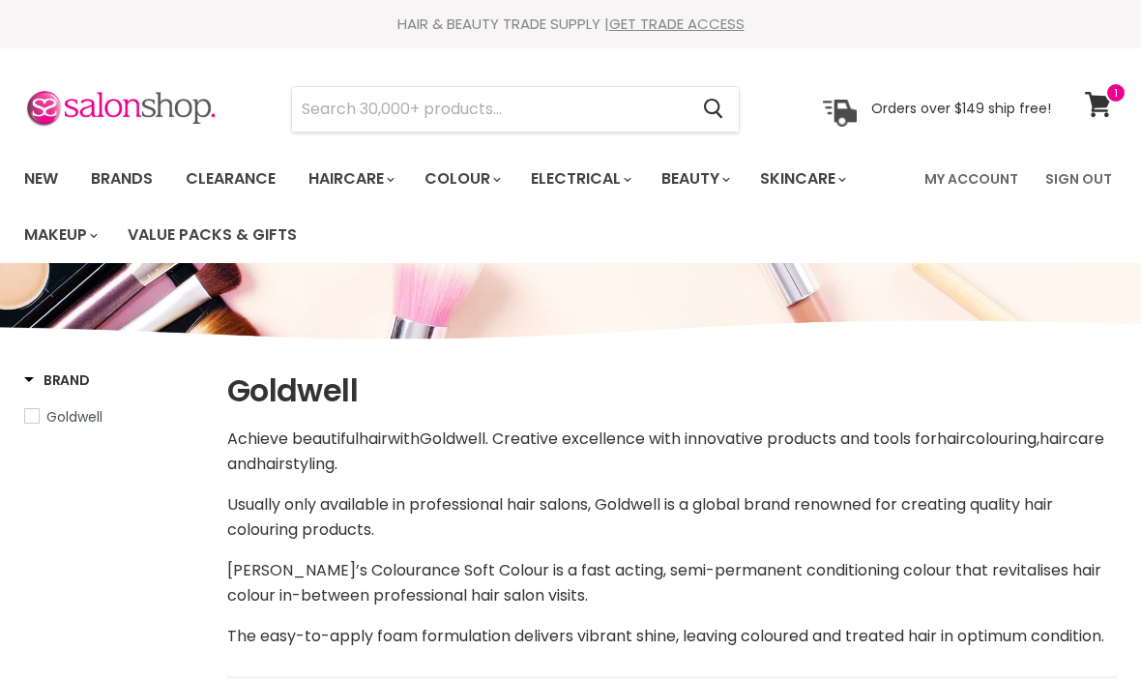
select select "manual"
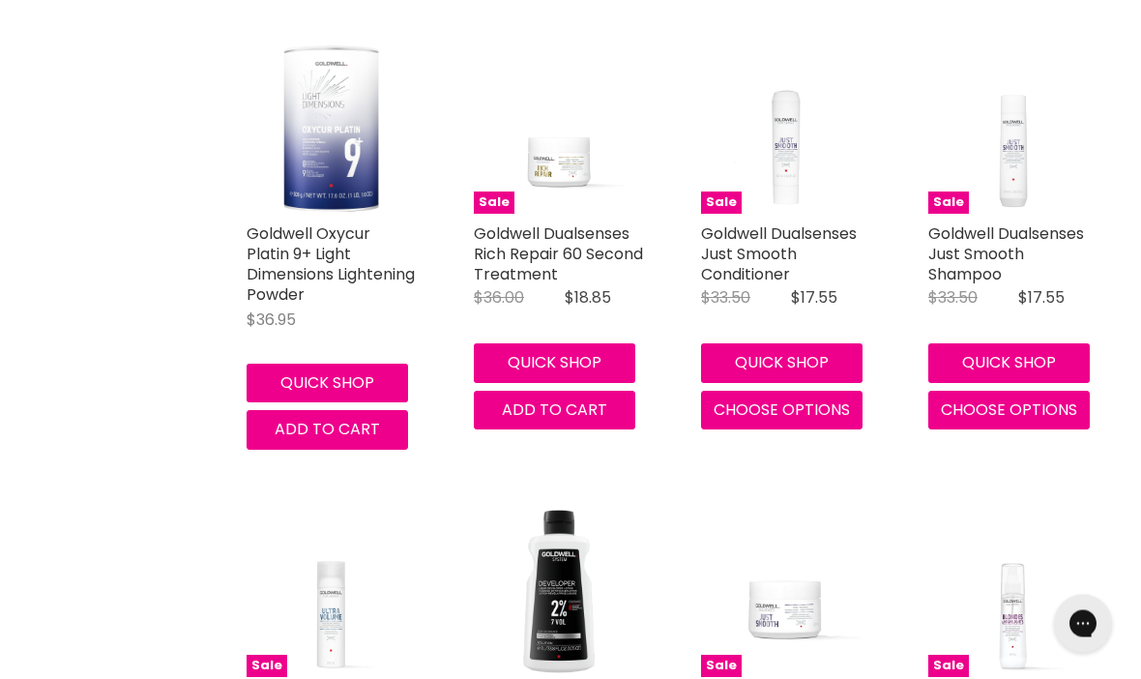
scroll to position [2984, 0]
click at [782, 257] on link "Goldwell Dualsenses Just Smooth Conditioner" at bounding box center [779, 253] width 156 height 63
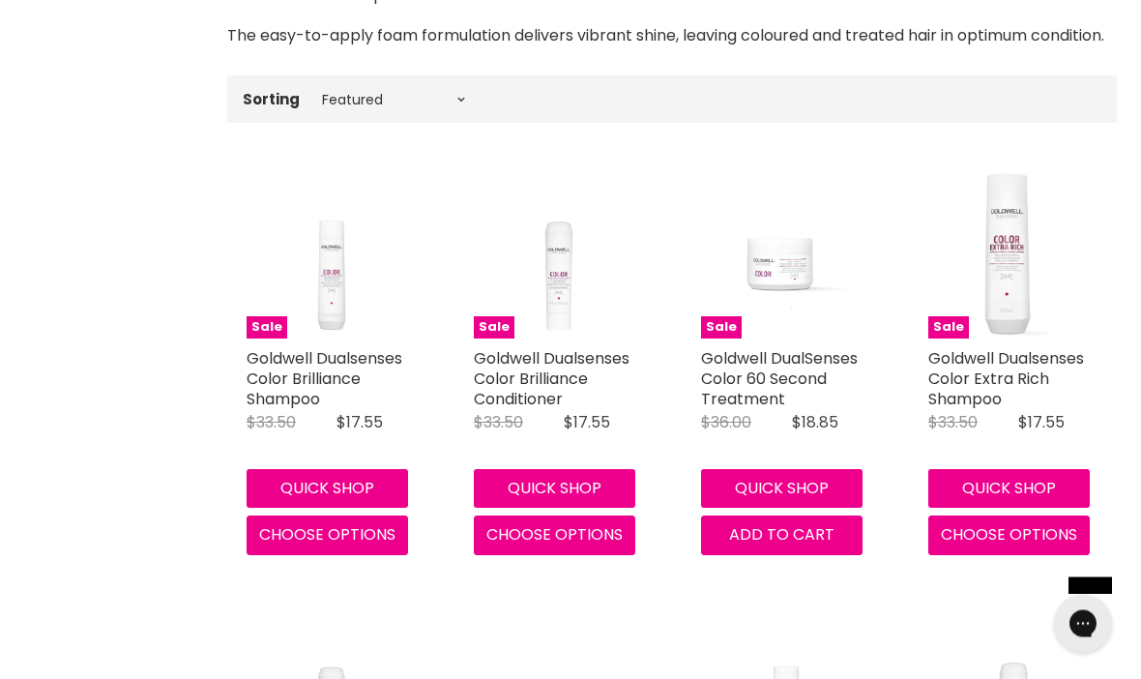
scroll to position [601, 0]
click at [1025, 324] on img "Main content" at bounding box center [1013, 253] width 169 height 169
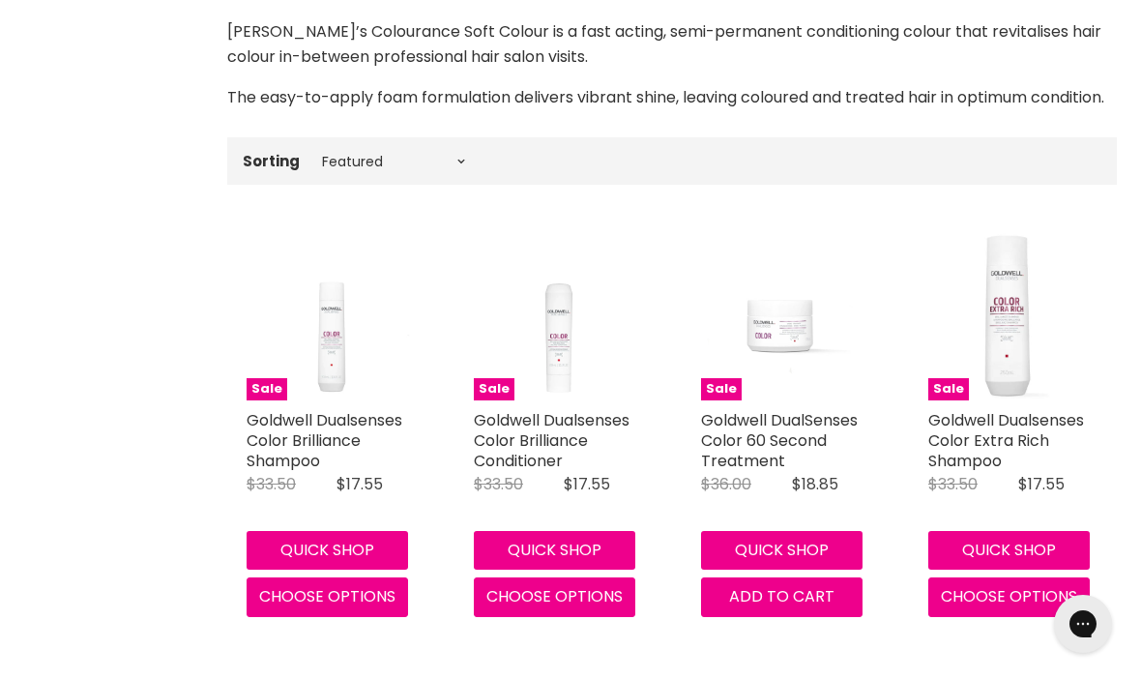
scroll to position [0, 0]
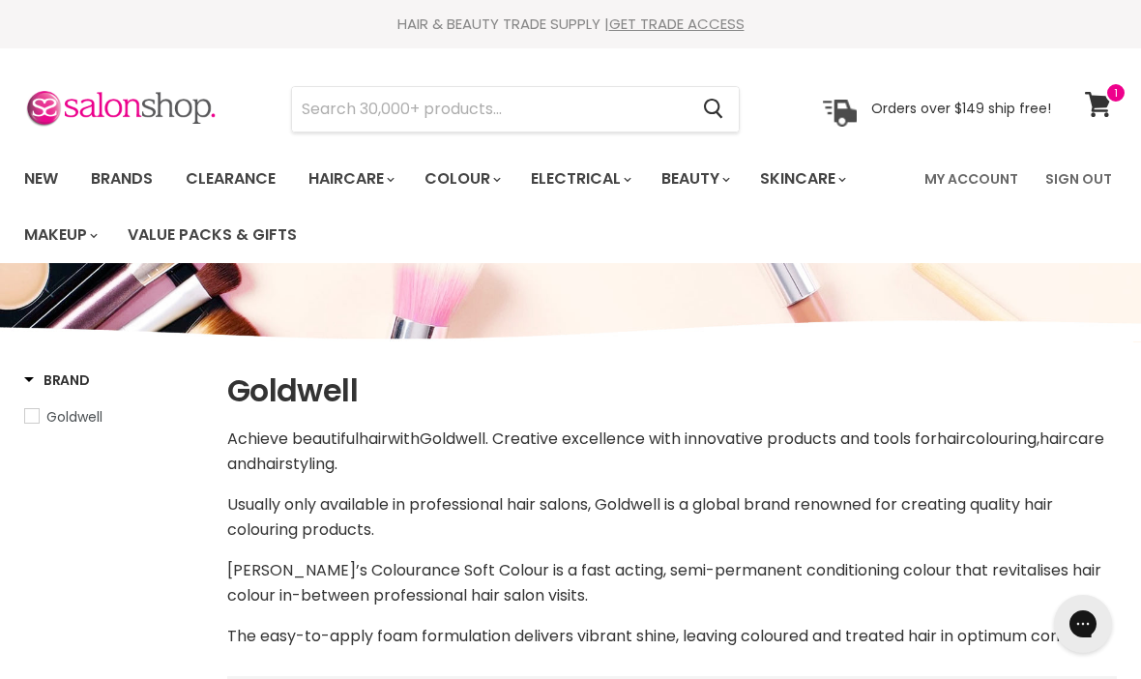
click at [1111, 101] on span at bounding box center [1116, 92] width 21 height 21
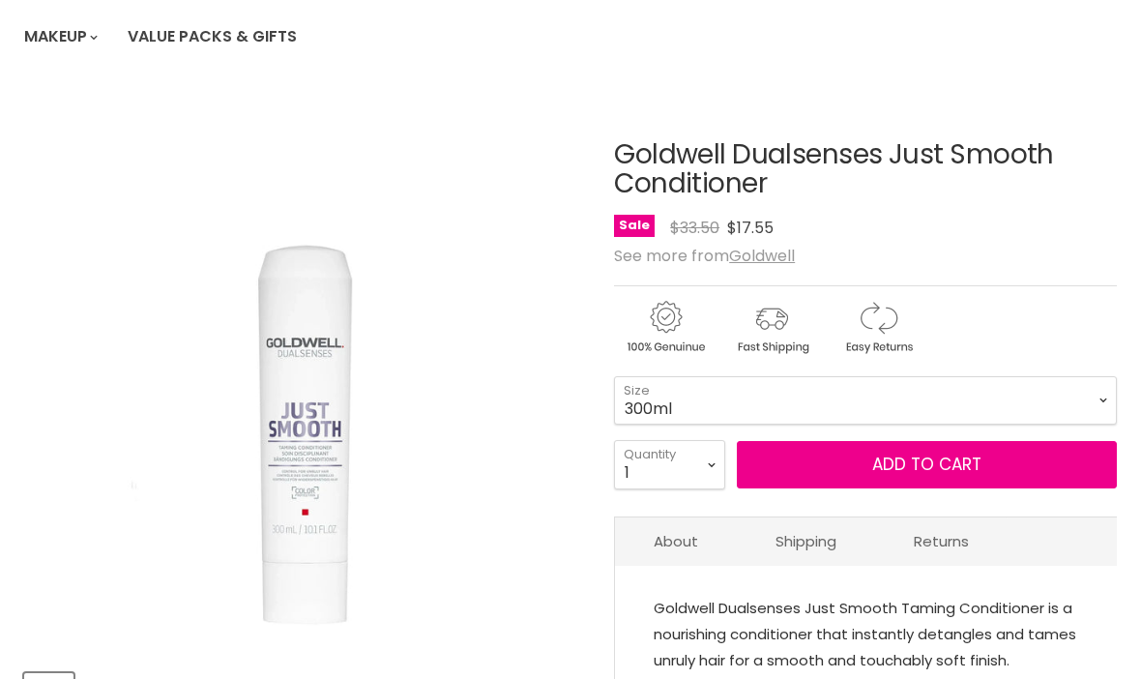
scroll to position [198, 0]
click at [1078, 391] on select "300ml 1 Litre" at bounding box center [865, 400] width 503 height 48
select select "1 Litre"
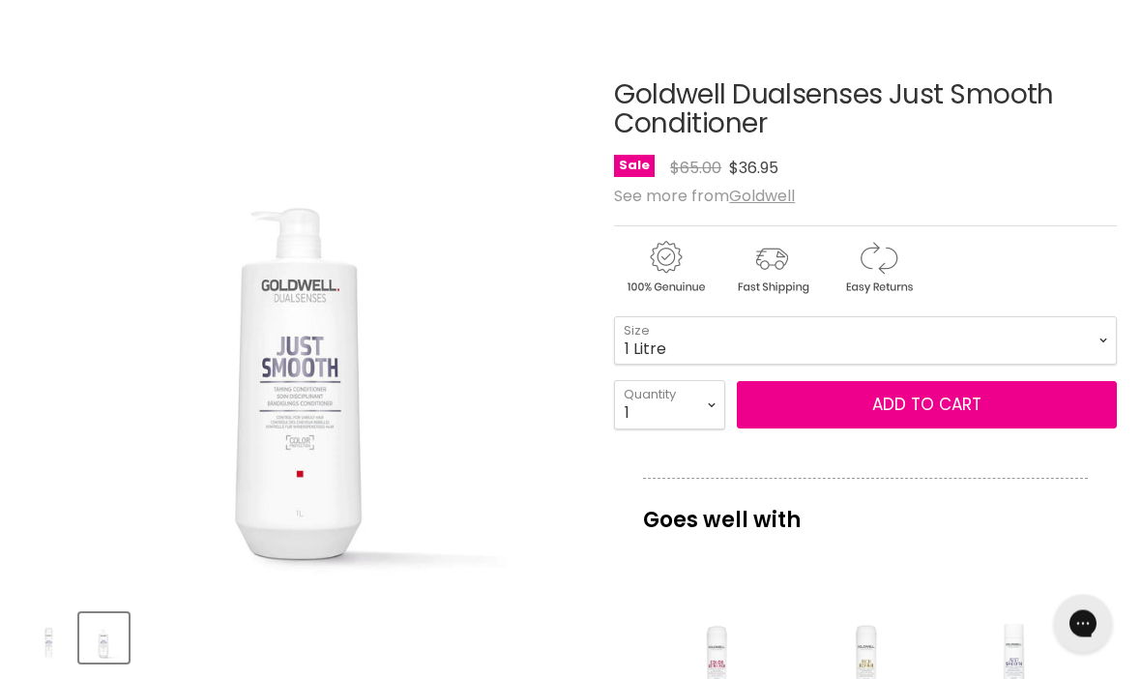
click at [986, 404] on button "Add to cart" at bounding box center [927, 406] width 380 height 48
click at [985, 398] on button "Add to cart" at bounding box center [927, 405] width 380 height 48
click at [1010, 534] on p "Goes well with" at bounding box center [865, 510] width 445 height 64
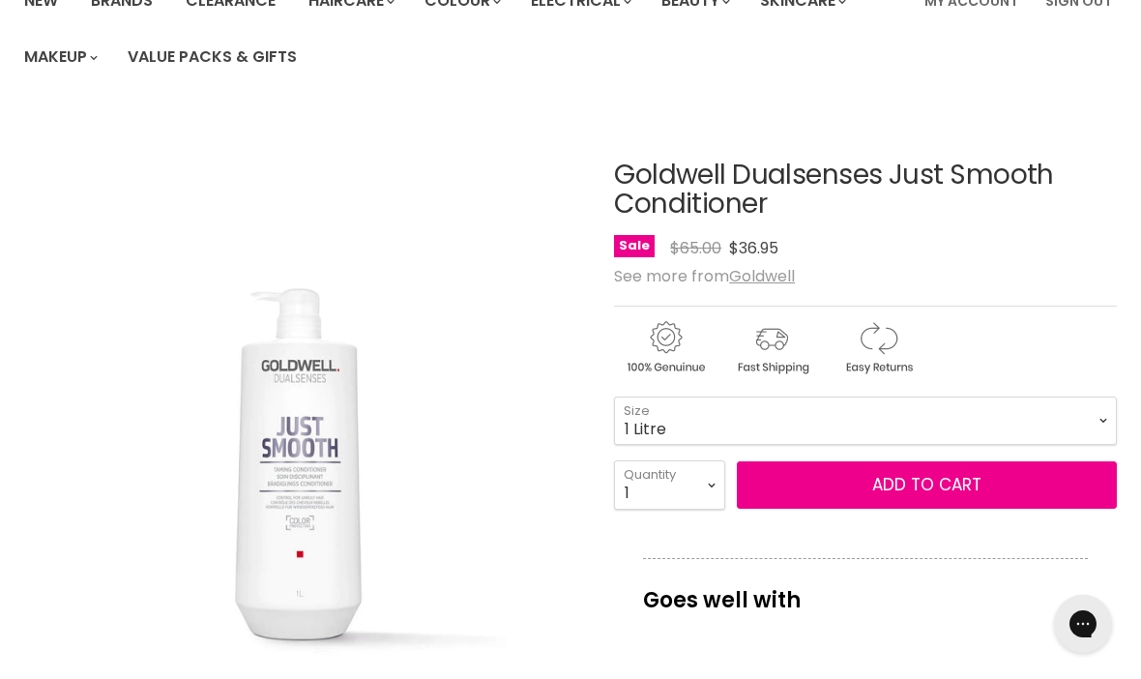
scroll to position [0, 0]
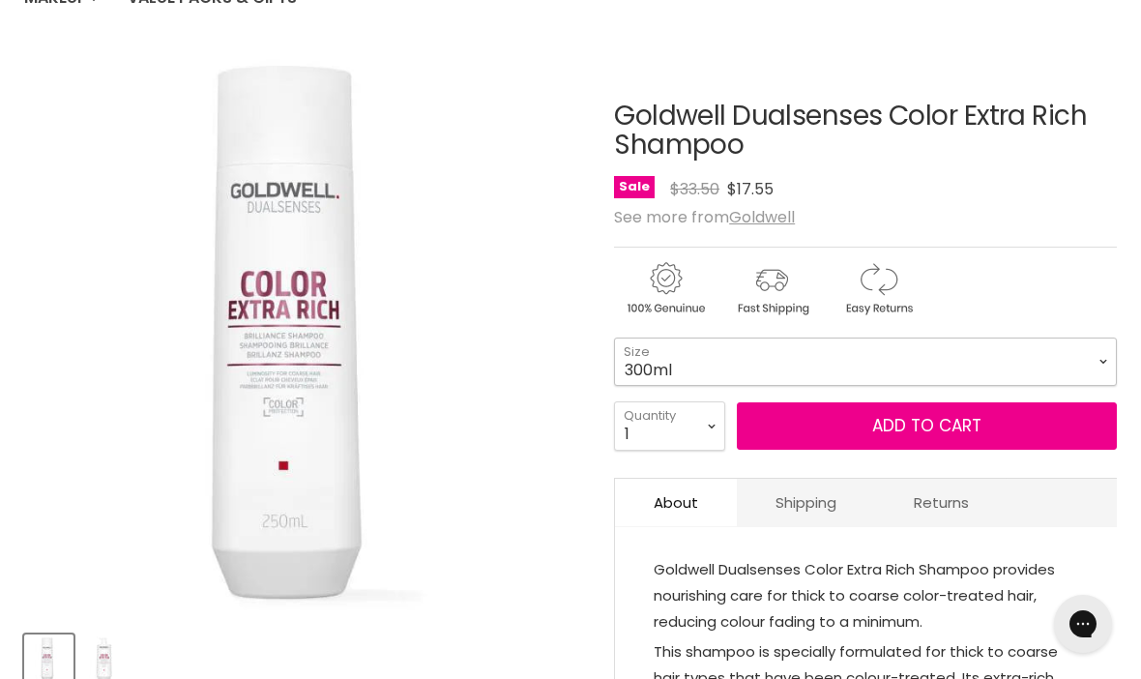
click at [1083, 353] on select "300ml 1 Litre" at bounding box center [865, 362] width 503 height 48
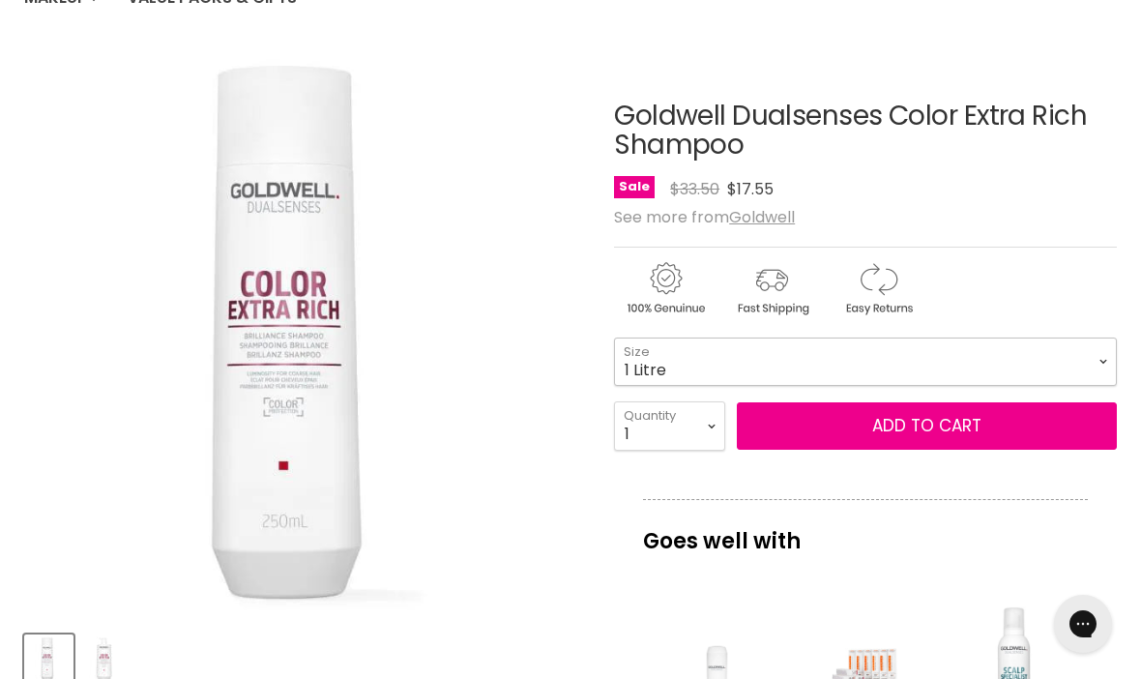
select select "1 Litre"
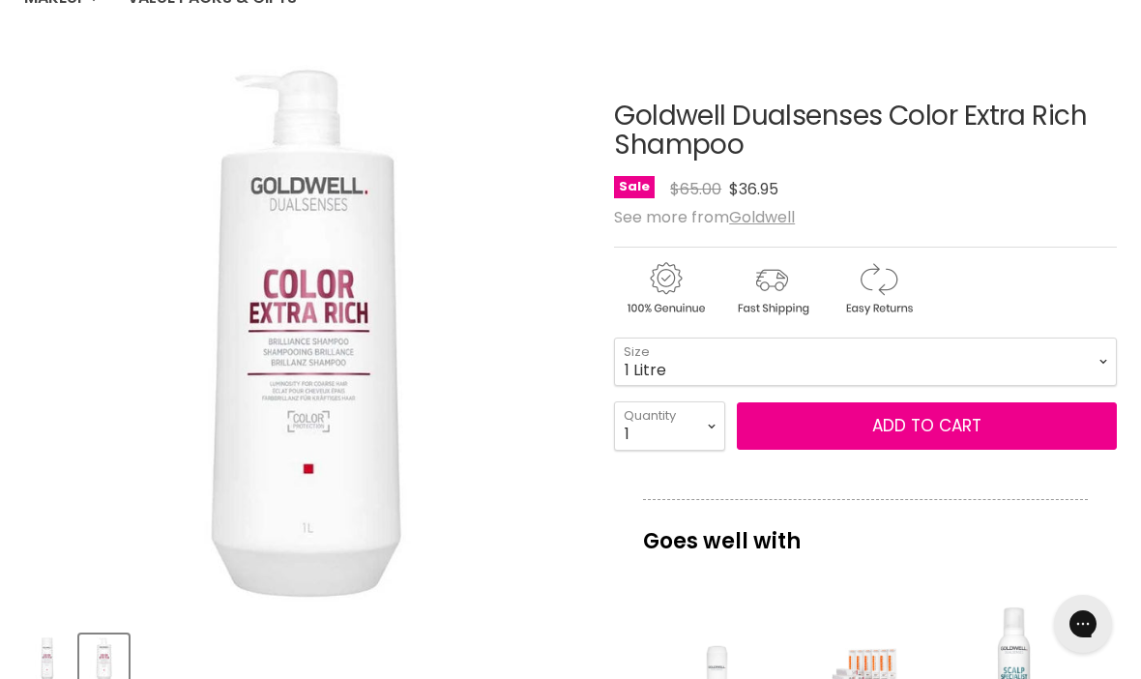
click at [1004, 425] on button "Add to cart" at bounding box center [927, 426] width 380 height 48
click at [983, 417] on button "Add to cart" at bounding box center [927, 426] width 380 height 48
click at [1000, 548] on p "Goes well with" at bounding box center [865, 531] width 445 height 64
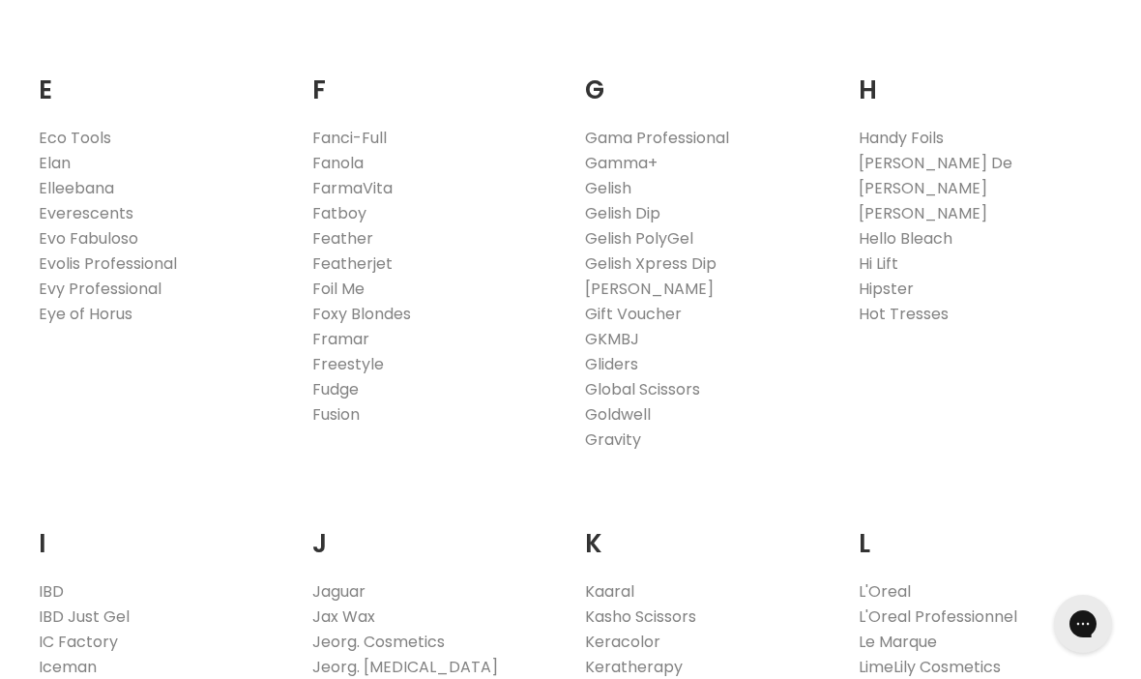
scroll to position [1258, 0]
click at [107, 213] on link "Everescents" at bounding box center [86, 214] width 95 height 22
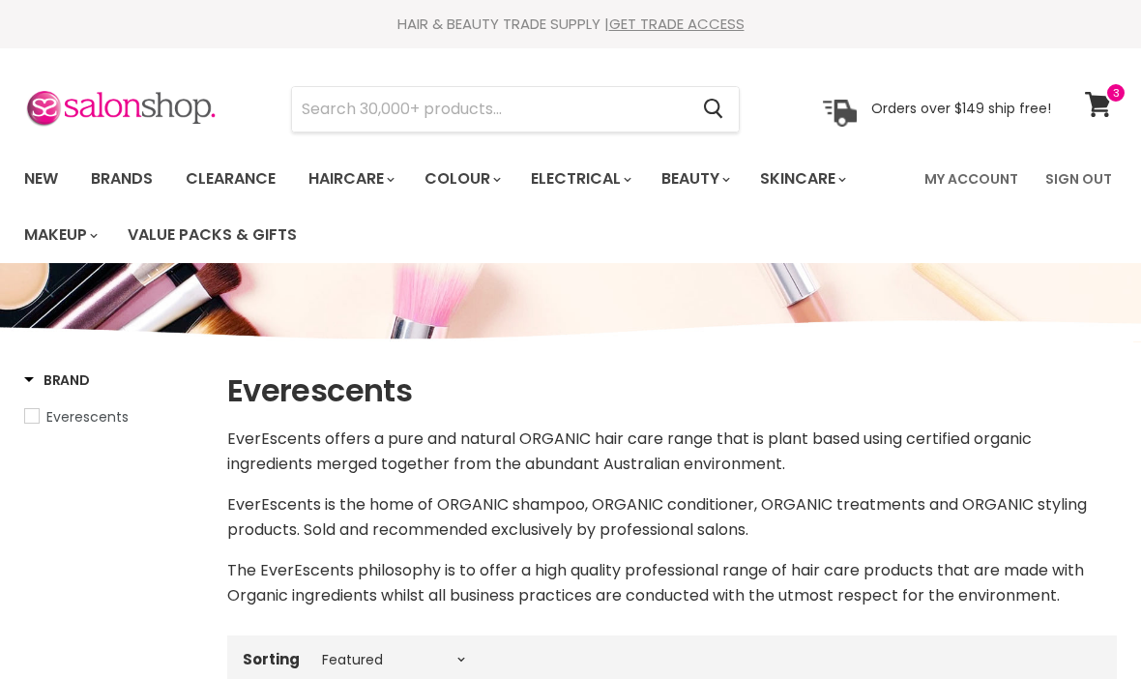
select select "manual"
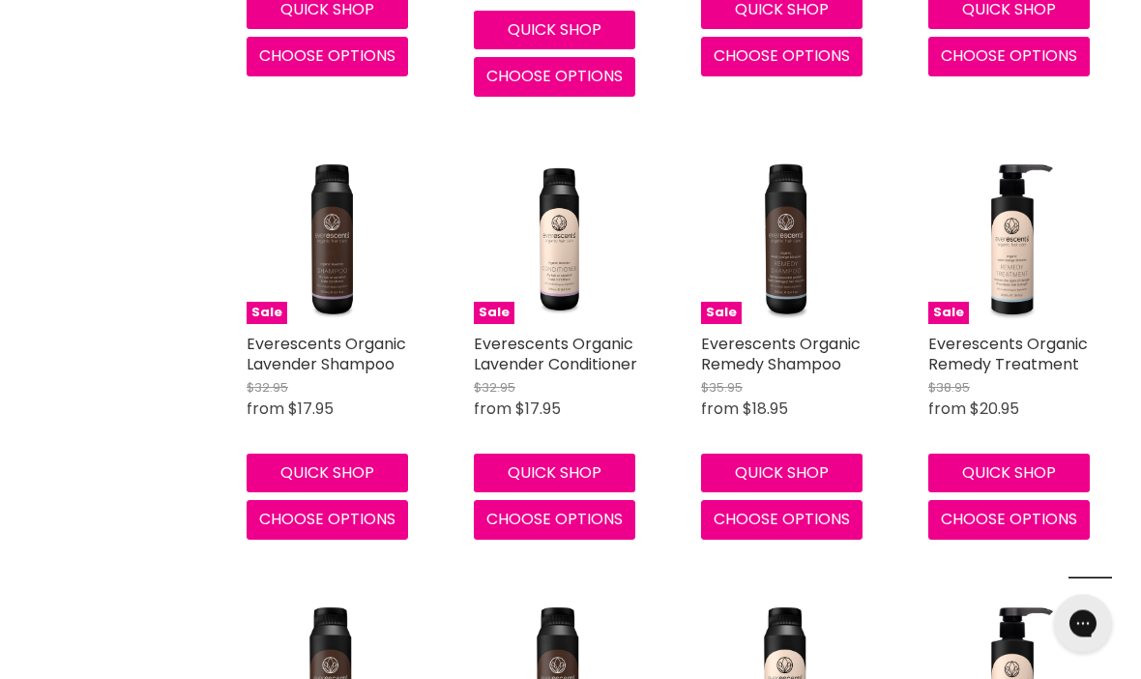
scroll to position [1966, 0]
click at [595, 333] on link "Everescents Organic Lavender Conditioner" at bounding box center [555, 354] width 163 height 43
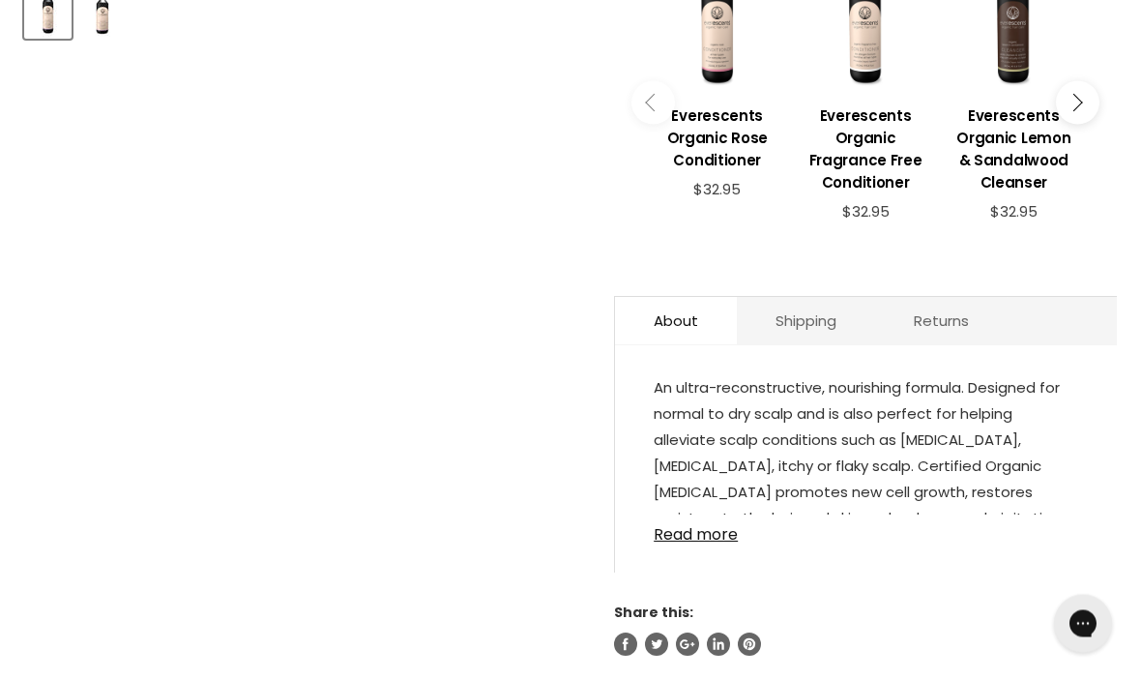
scroll to position [882, 0]
click at [728, 544] on link "Read more" at bounding box center [866, 529] width 425 height 29
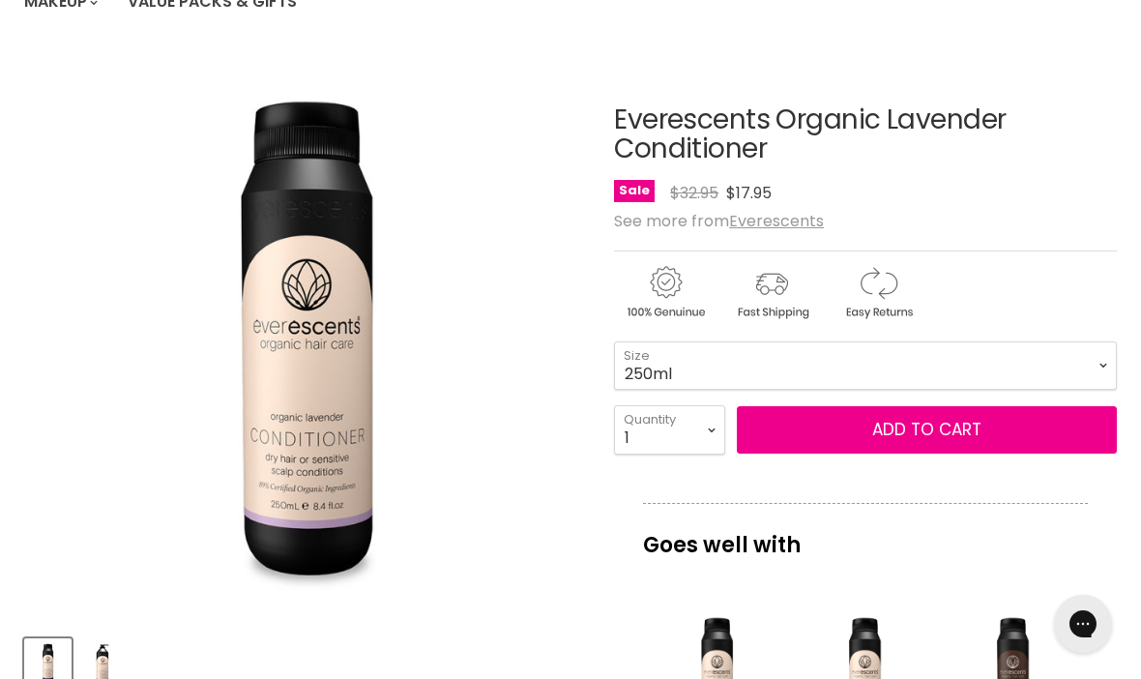
scroll to position [232, 0]
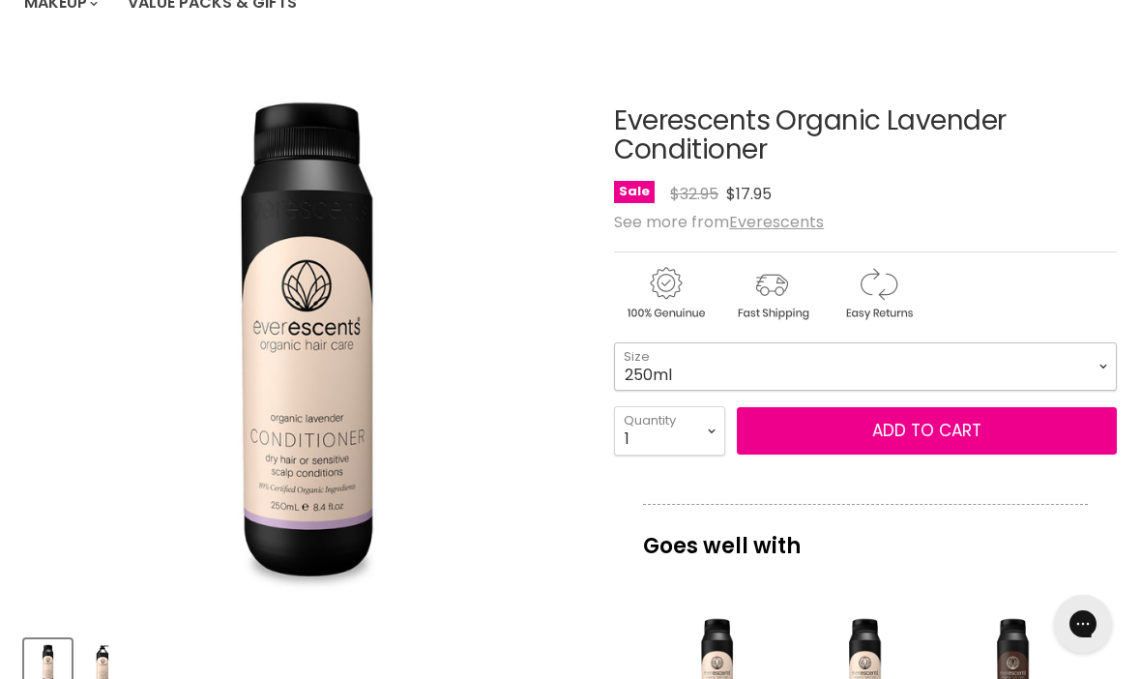
click at [1084, 371] on select "250ml 1L" at bounding box center [865, 366] width 503 height 48
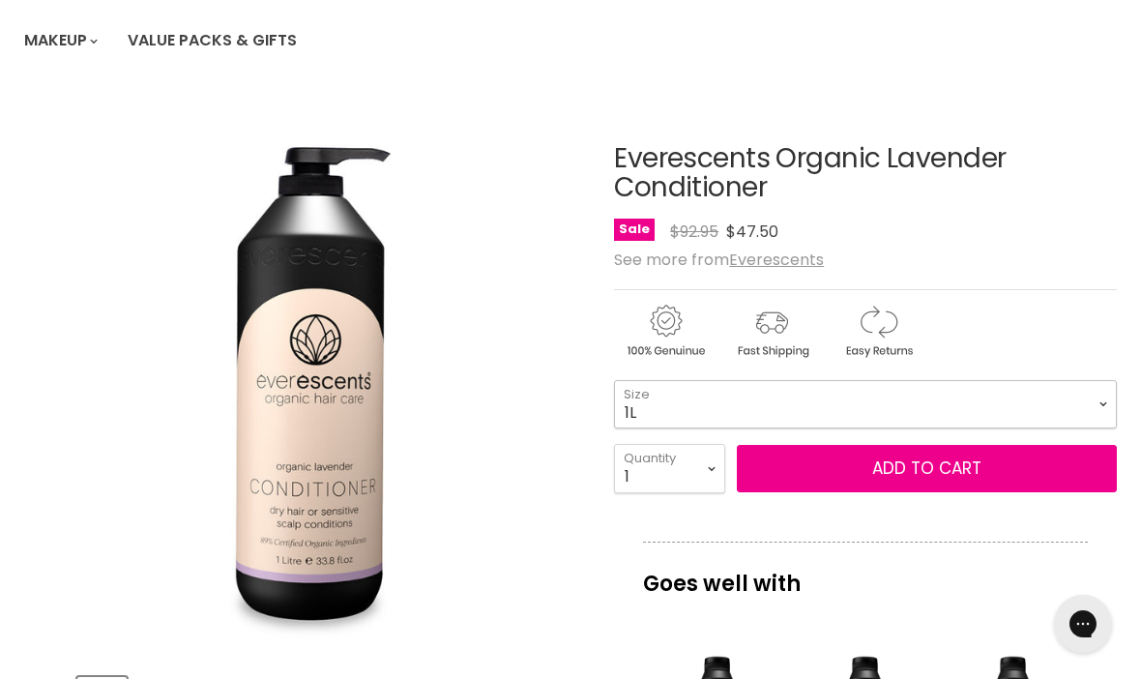
scroll to position [193, 0]
click at [1091, 409] on select "250ml 1L" at bounding box center [865, 405] width 503 height 48
select select "250ml"
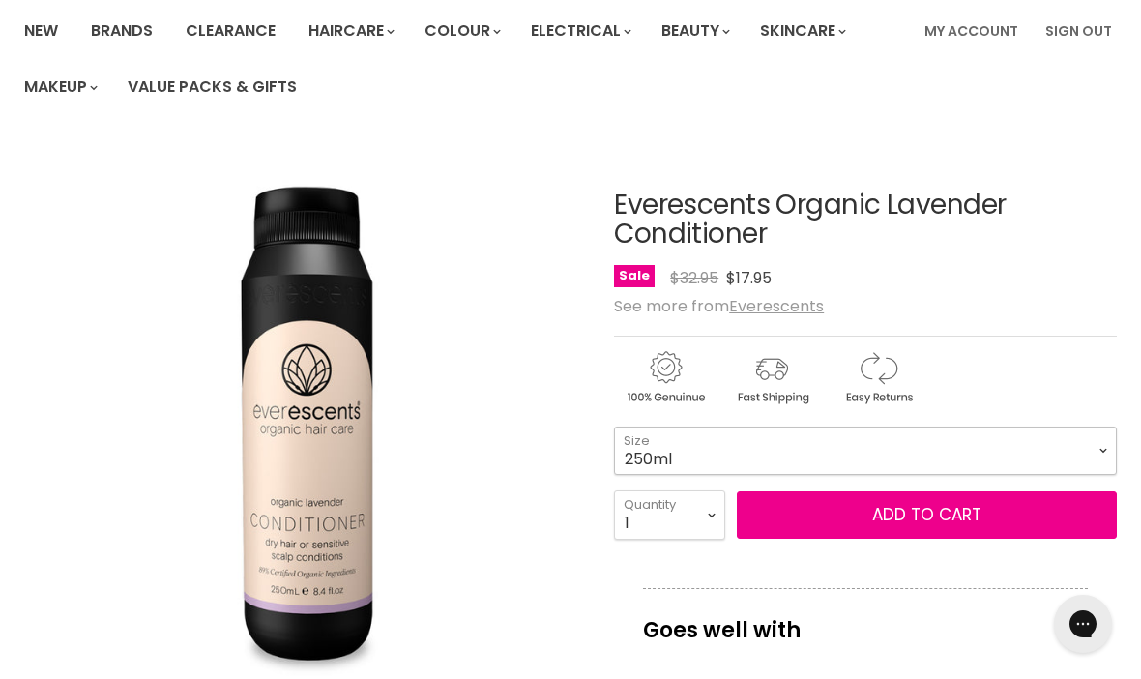
scroll to position [147, 0]
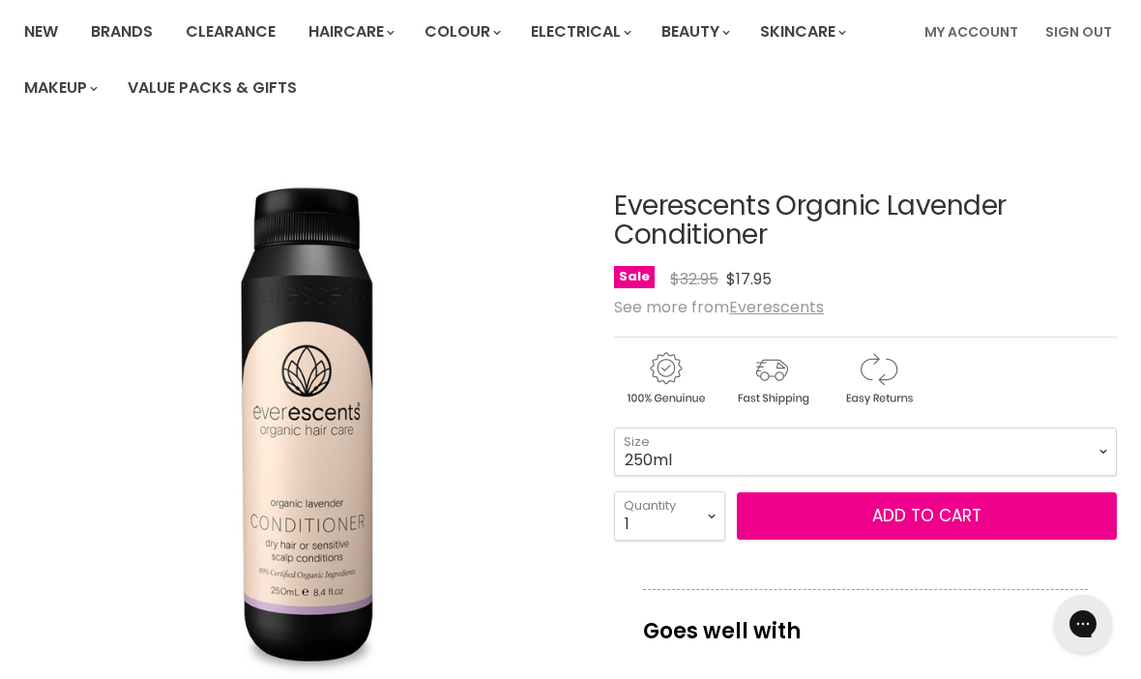
click at [976, 520] on button "Add to cart" at bounding box center [927, 516] width 380 height 48
click at [971, 514] on button "Add to cart" at bounding box center [927, 516] width 380 height 48
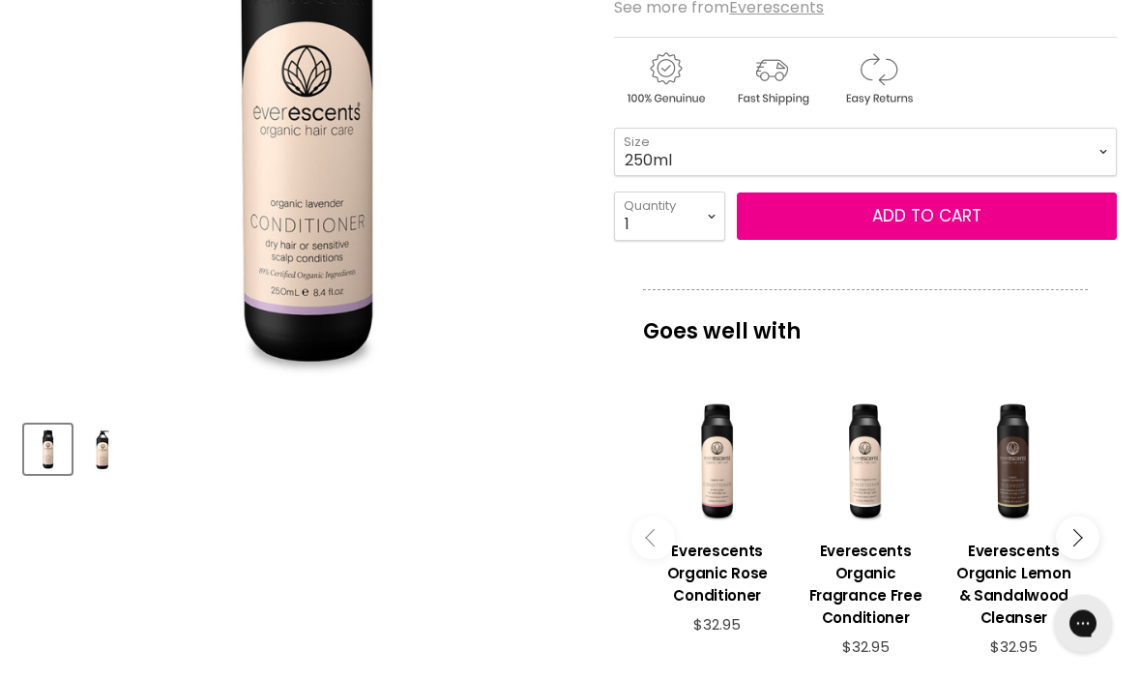
scroll to position [447, 0]
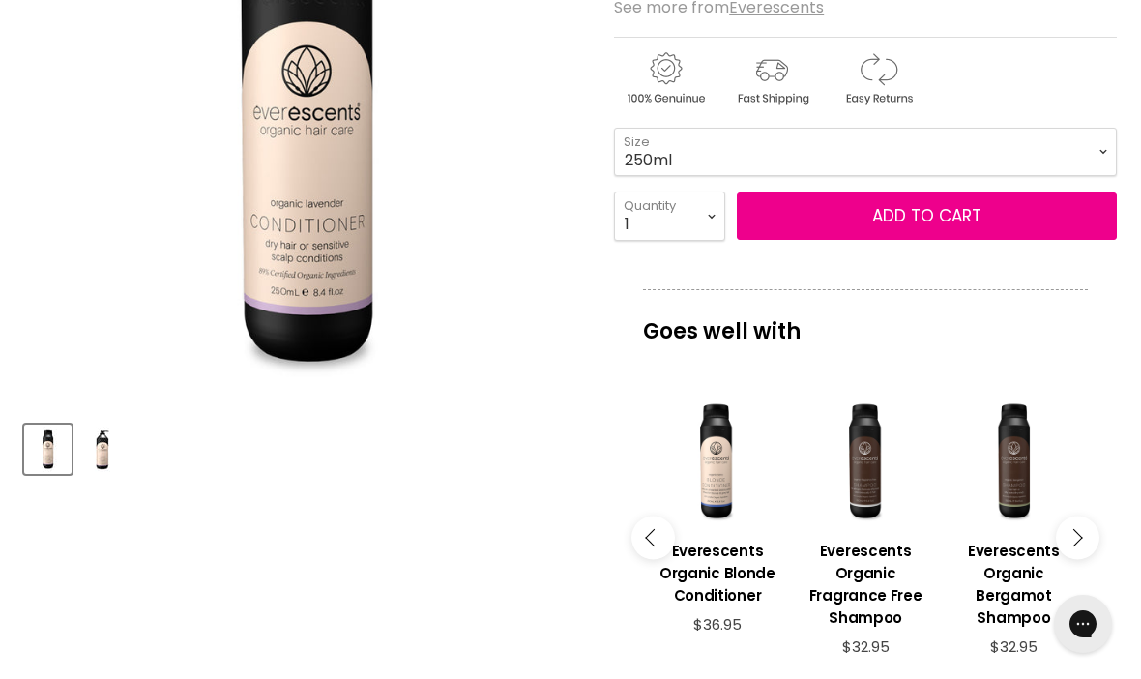
click at [1079, 530] on button "Main content" at bounding box center [1078, 539] width 44 height 44
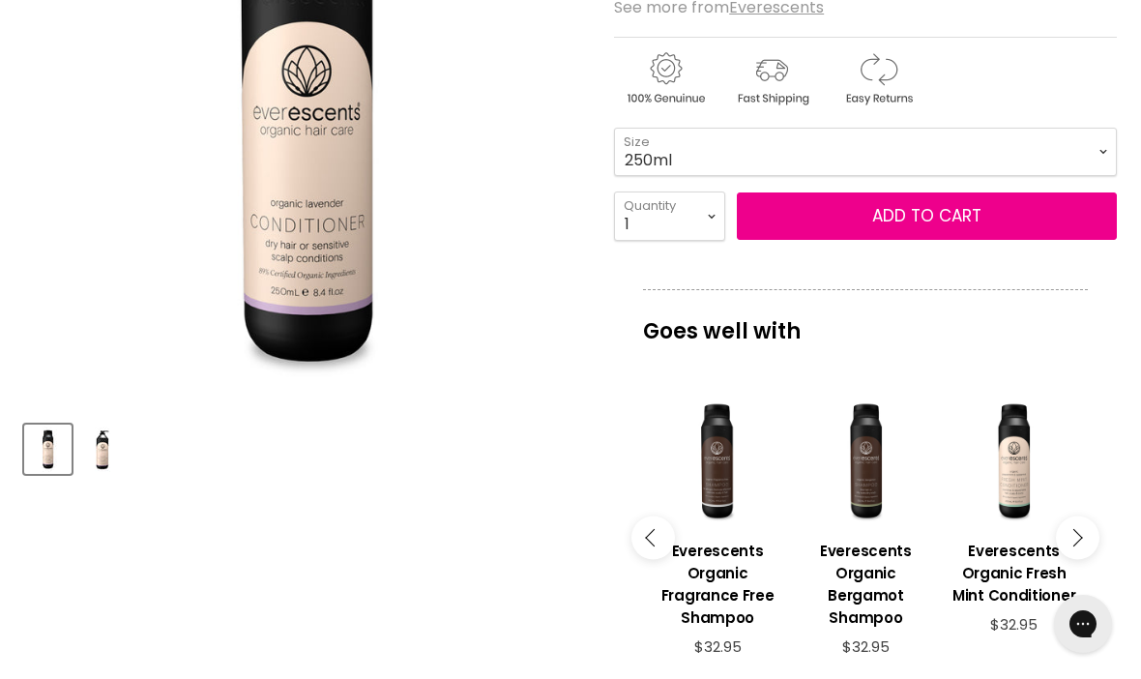
click at [883, 581] on h3 "Everescents Organic Bergamot Shampoo" at bounding box center [866, 584] width 129 height 89
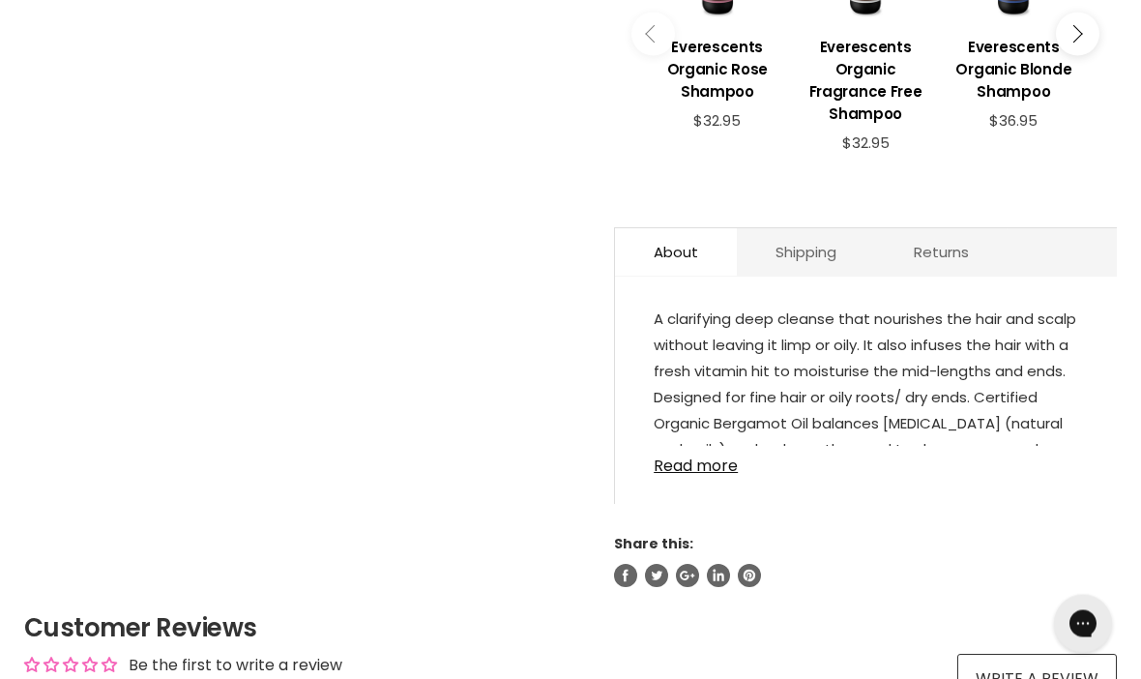
scroll to position [951, 0]
click at [724, 460] on link "Read more" at bounding box center [866, 460] width 425 height 29
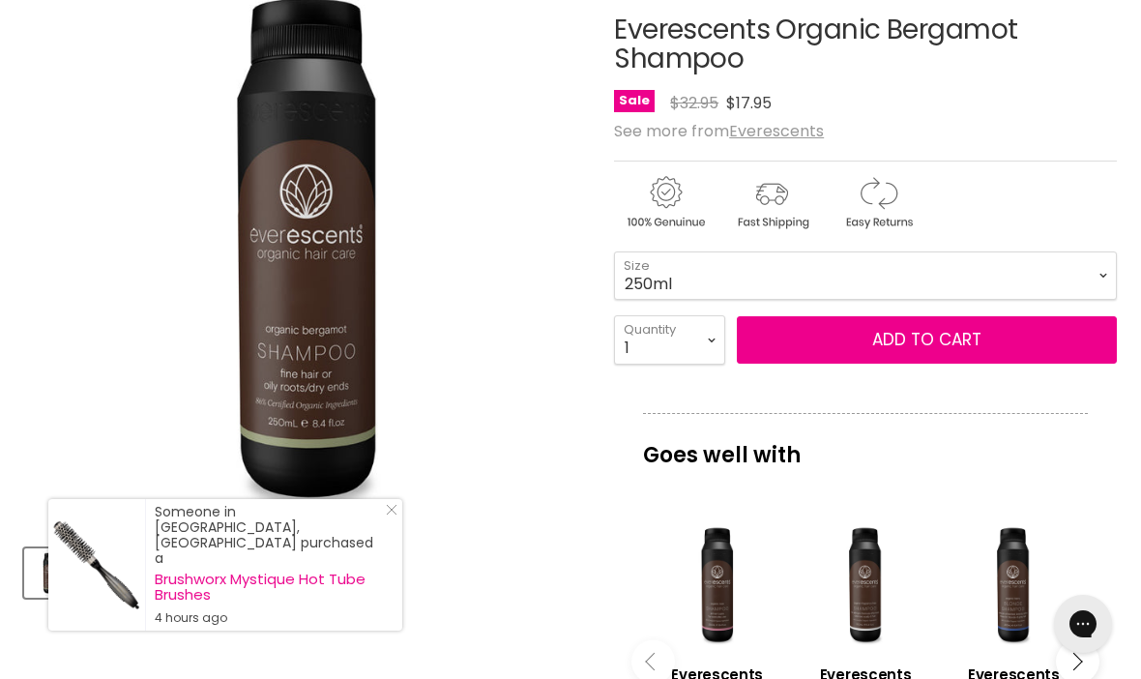
scroll to position [322, 0]
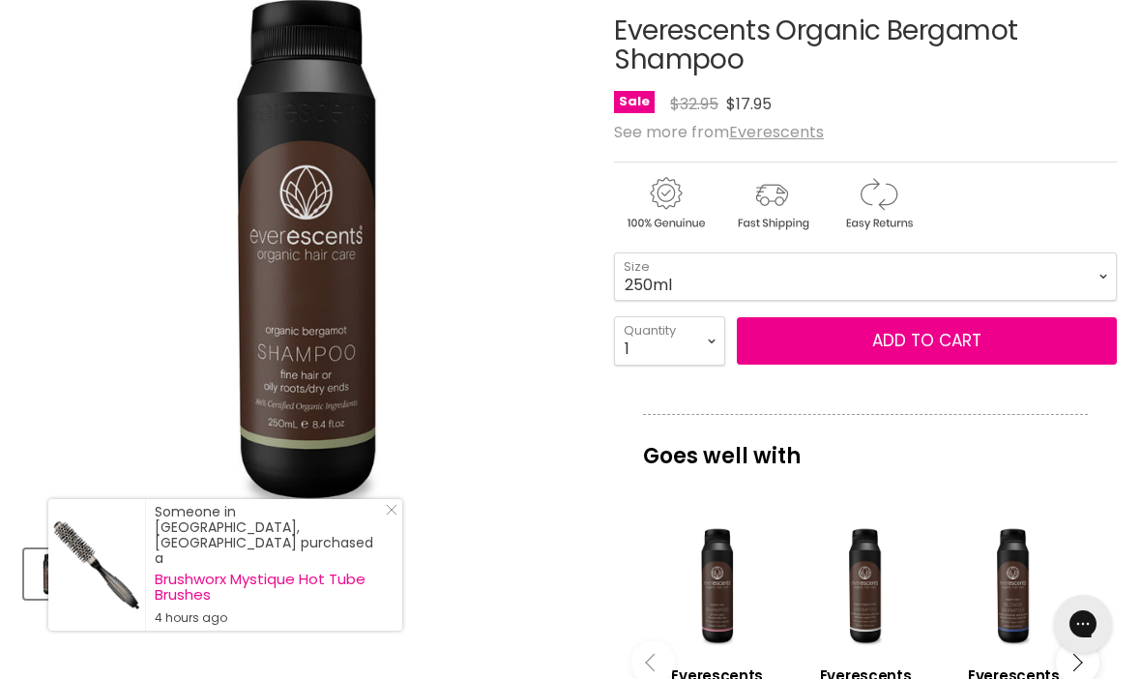
click at [999, 339] on button "Add to cart" at bounding box center [927, 341] width 380 height 48
click at [987, 337] on button "Add to cart" at bounding box center [927, 341] width 380 height 48
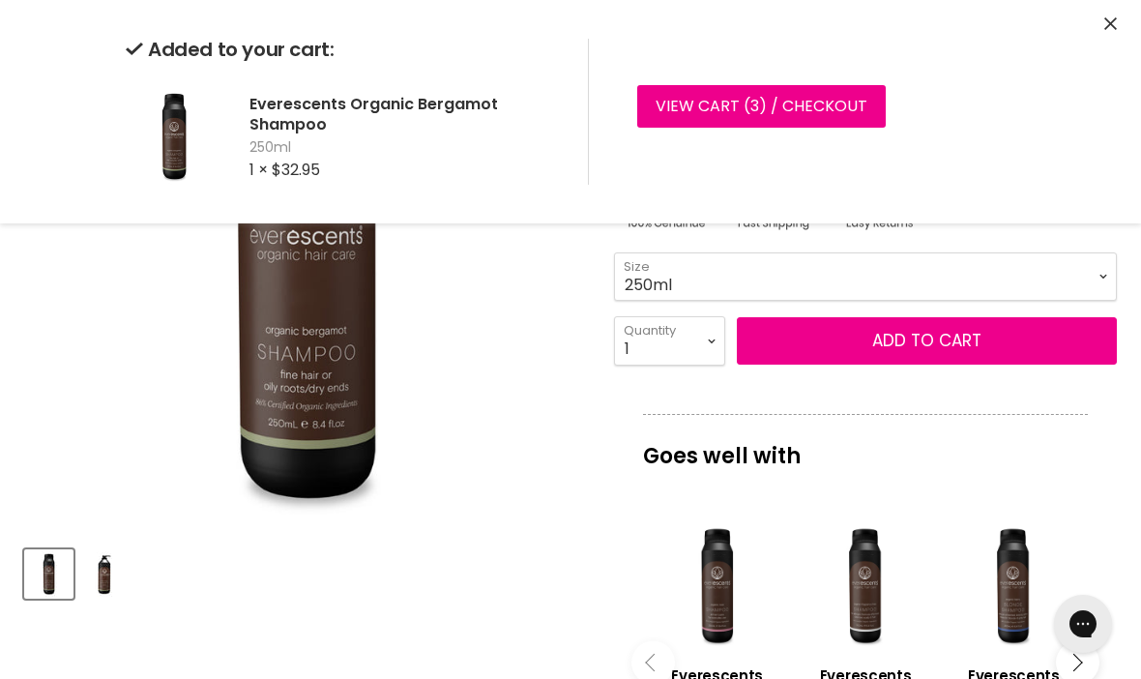
click at [1114, 15] on button "Close" at bounding box center [1111, 25] width 13 height 20
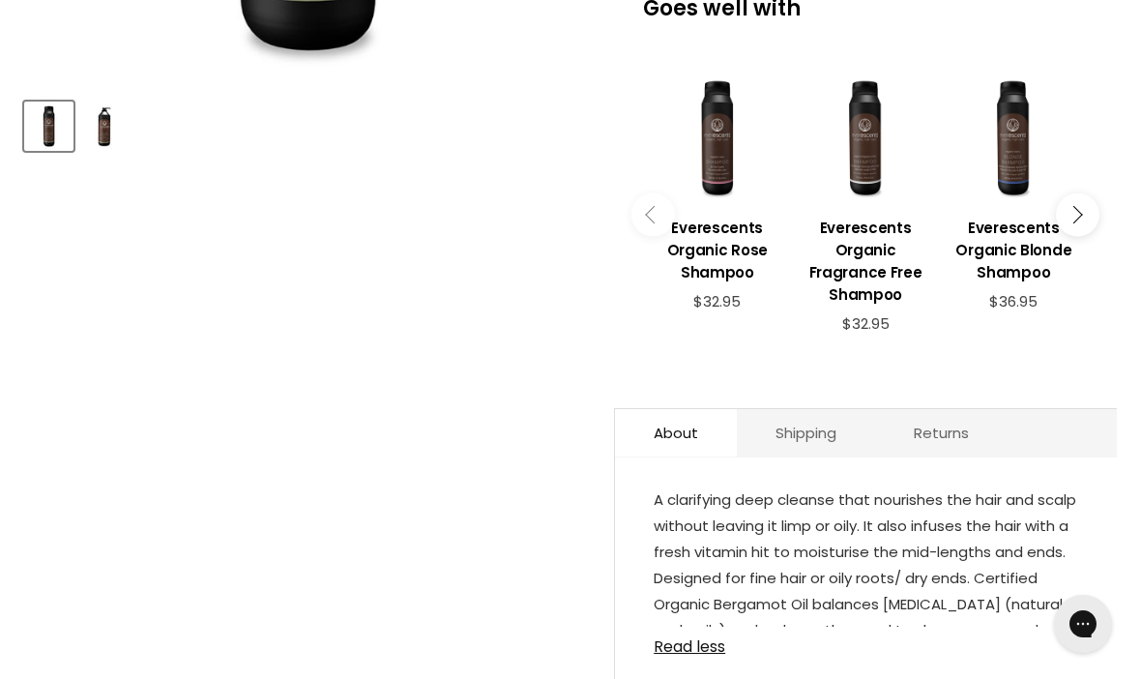
scroll to position [772, 0]
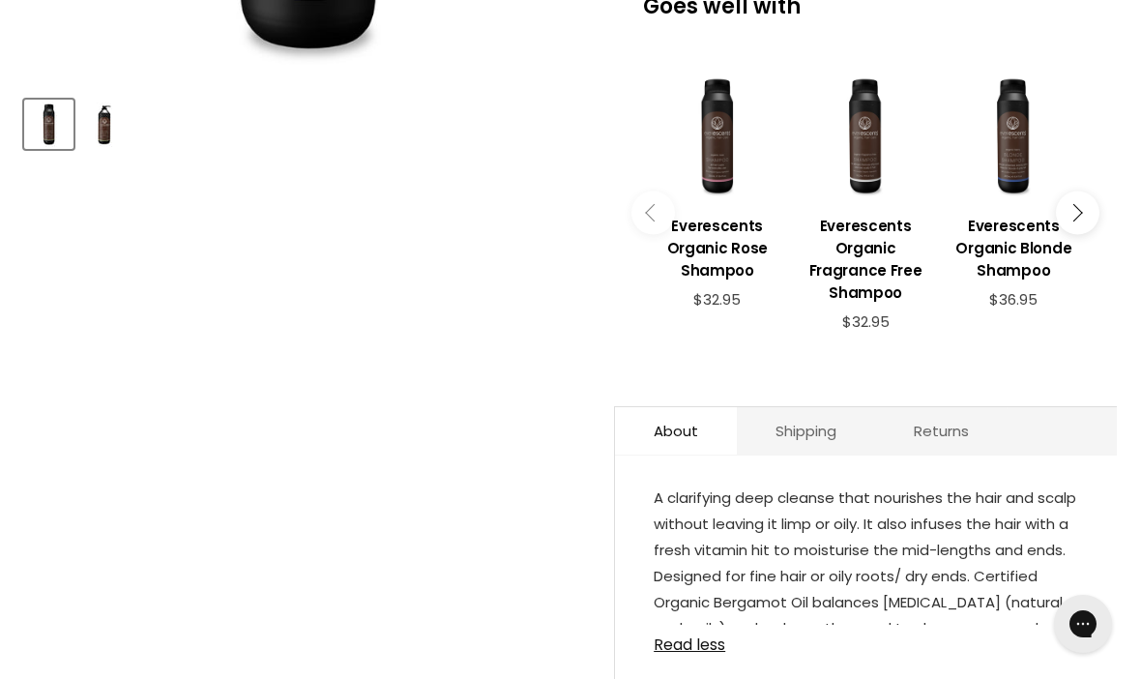
click at [1023, 236] on h3 "Everescents Organic Blonde Shampoo" at bounding box center [1014, 248] width 129 height 67
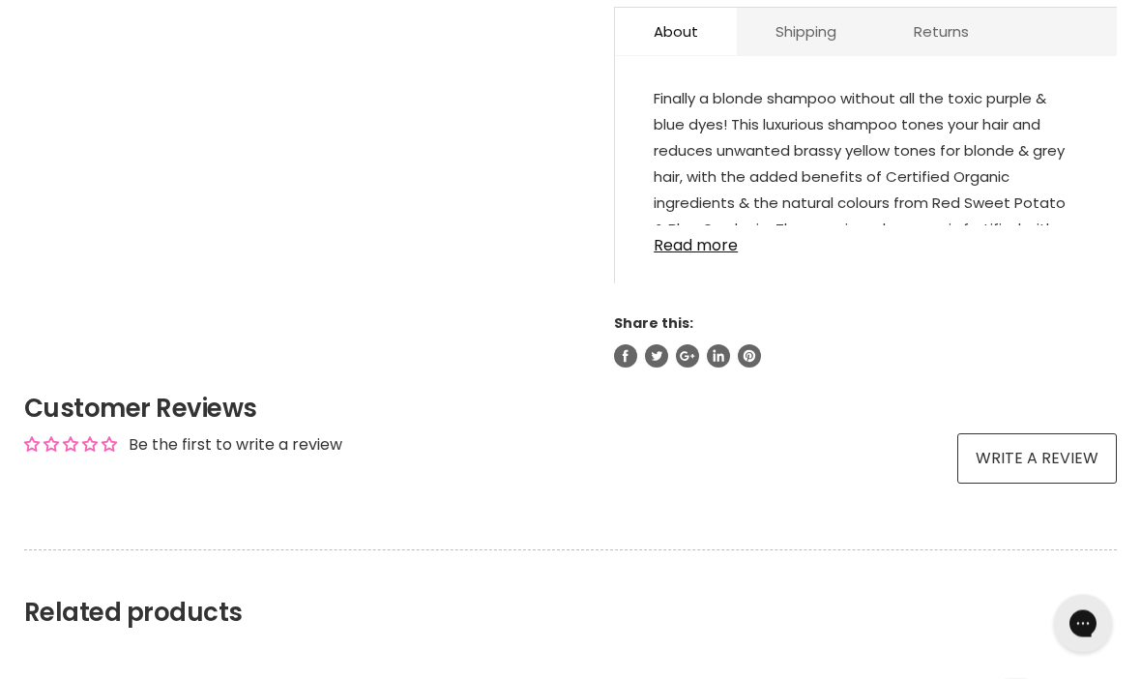
scroll to position [1141, 0]
click at [724, 254] on link "Read more" at bounding box center [866, 239] width 425 height 29
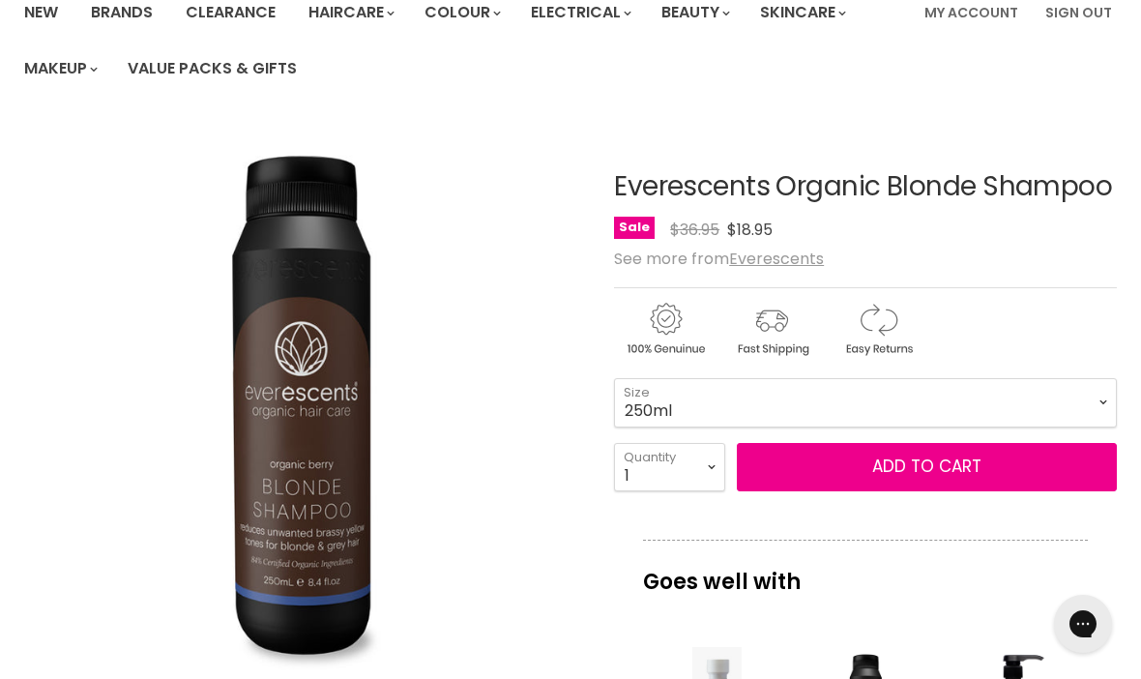
scroll to position [165, 0]
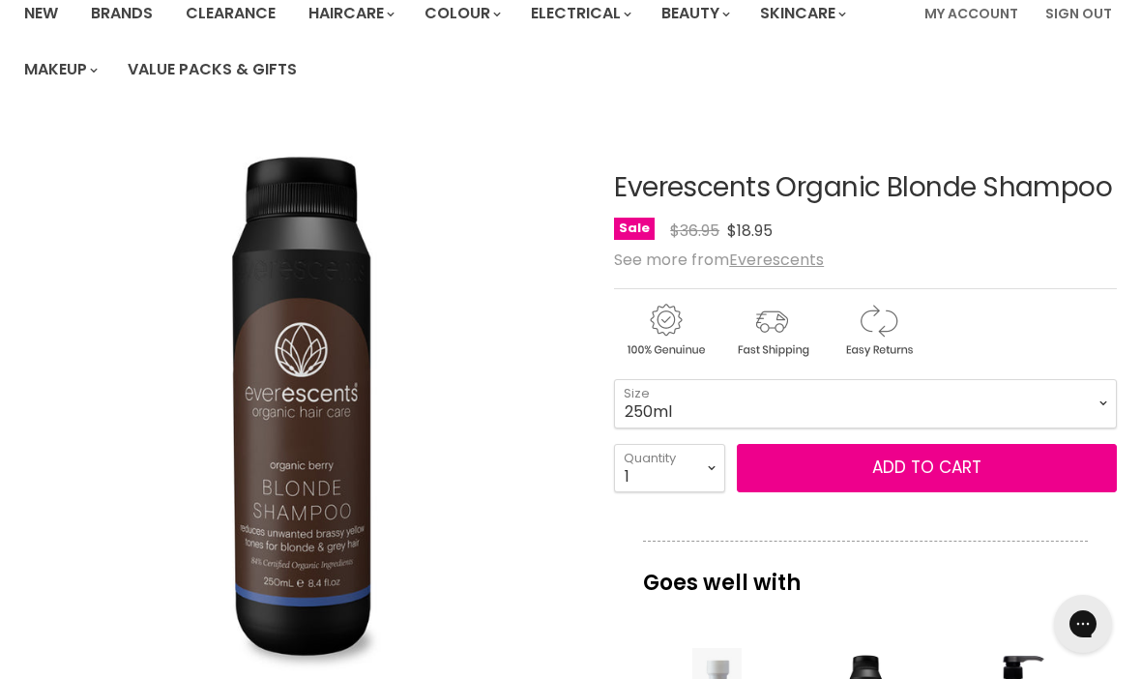
click at [967, 466] on span "Add to cart" at bounding box center [927, 467] width 109 height 23
click at [963, 466] on span "Add to cart" at bounding box center [927, 467] width 109 height 23
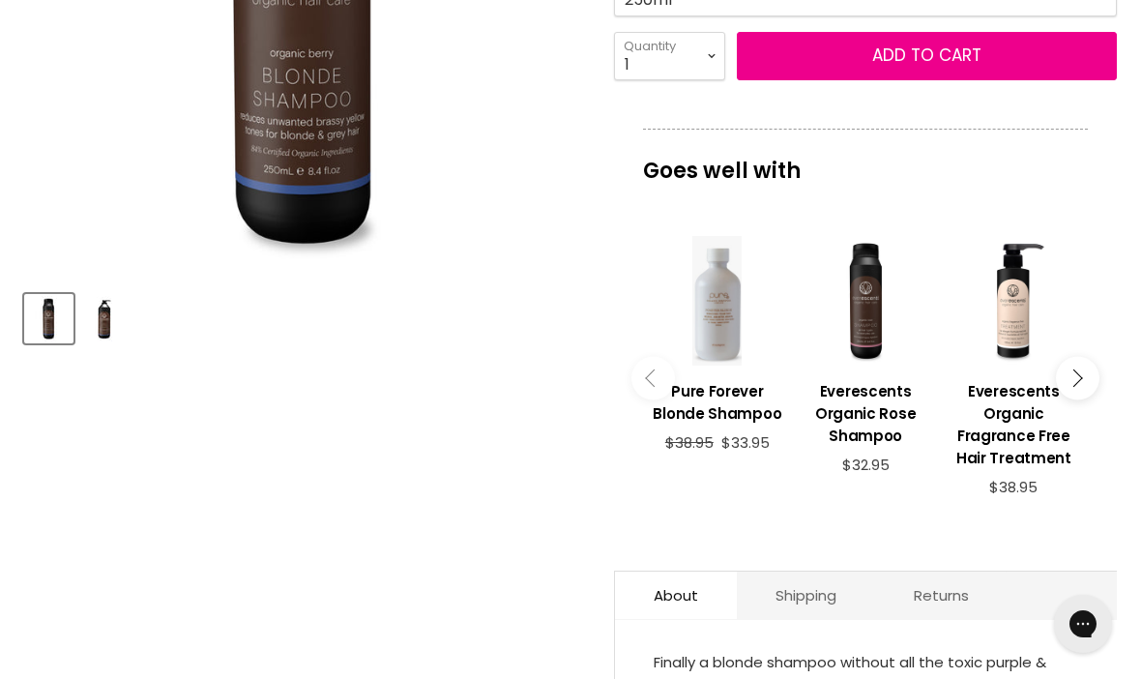
scroll to position [577, 0]
click at [1087, 383] on button "Main content" at bounding box center [1078, 379] width 44 height 44
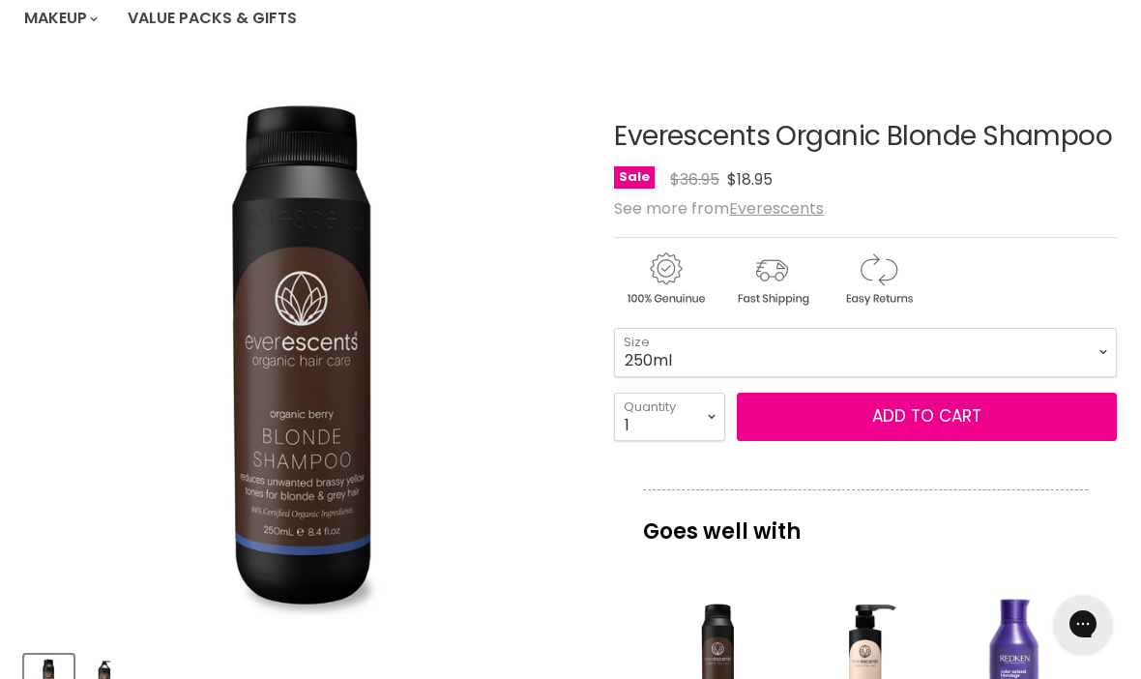
scroll to position [0, 0]
